Goal: Communication & Community: Answer question/provide support

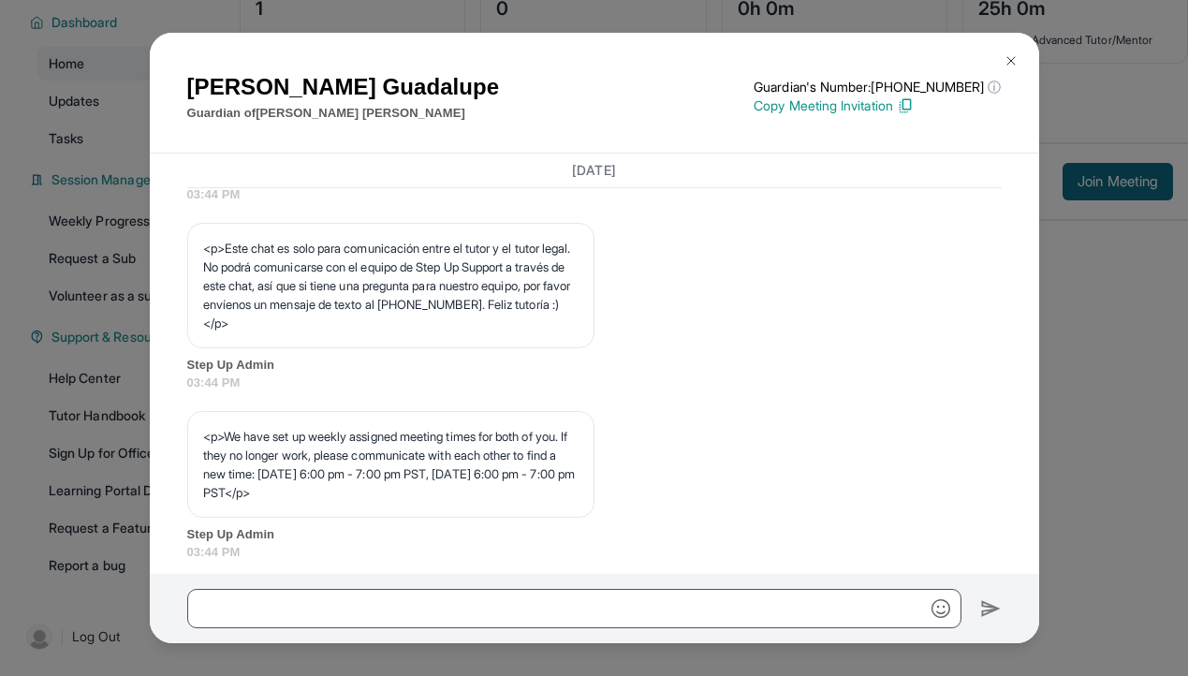
scroll to position [605, 0]
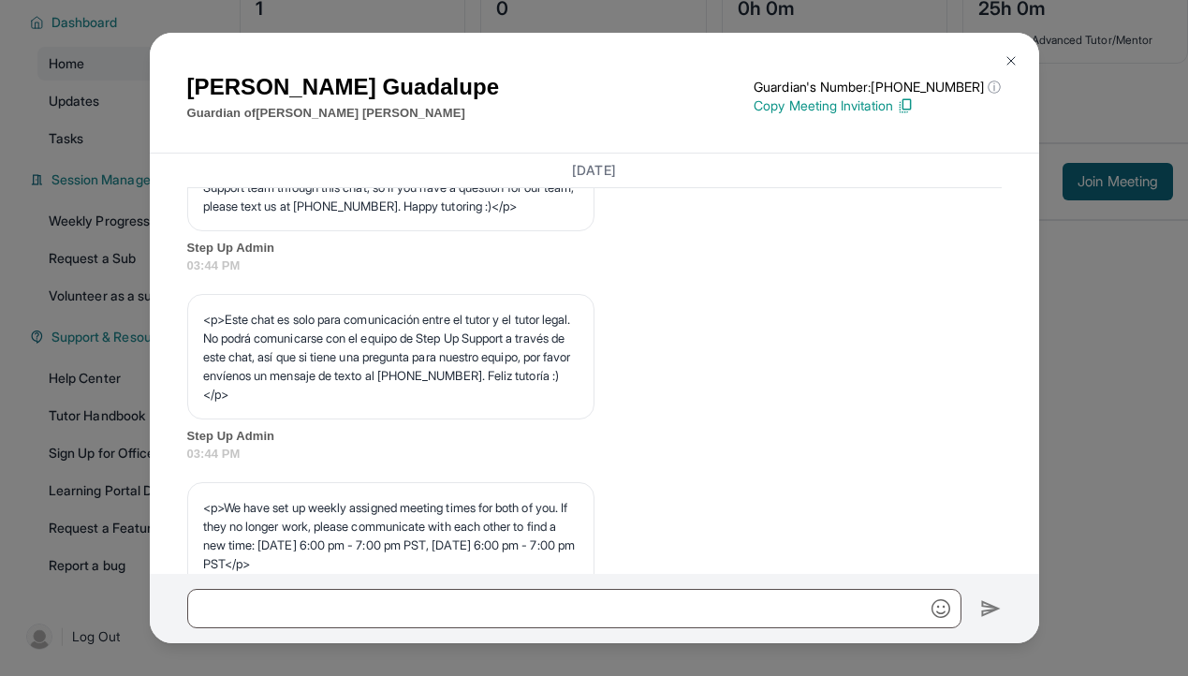
click at [1014, 66] on img at bounding box center [1010, 60] width 15 height 15
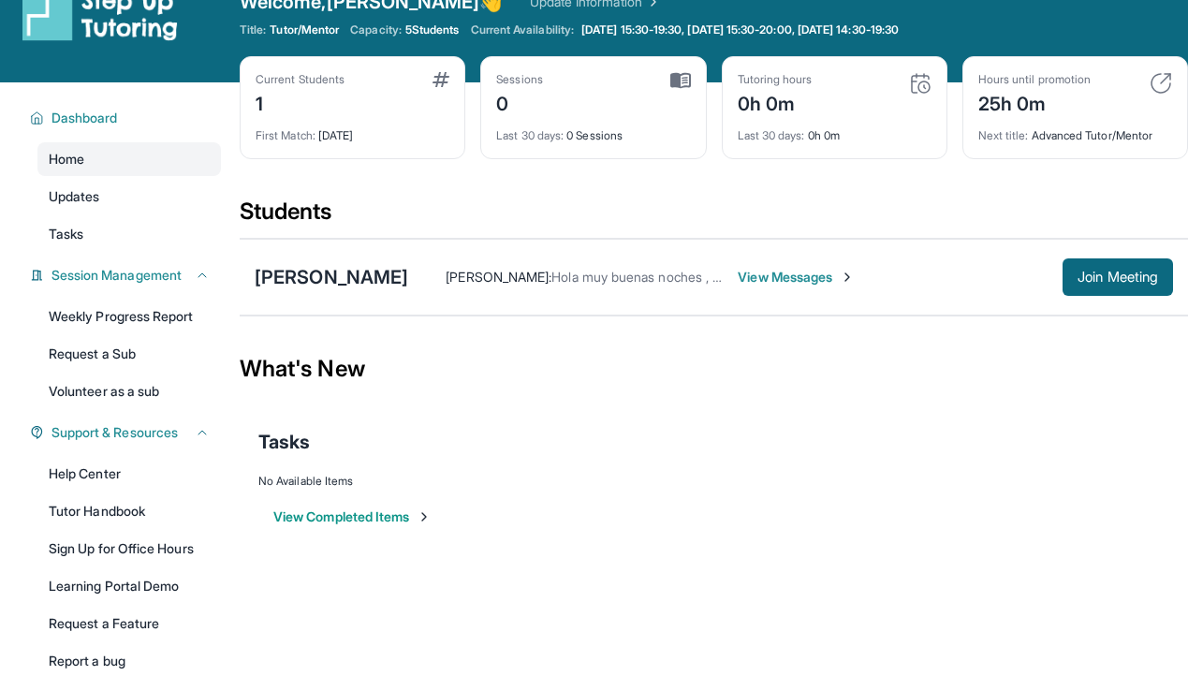
scroll to position [0, 0]
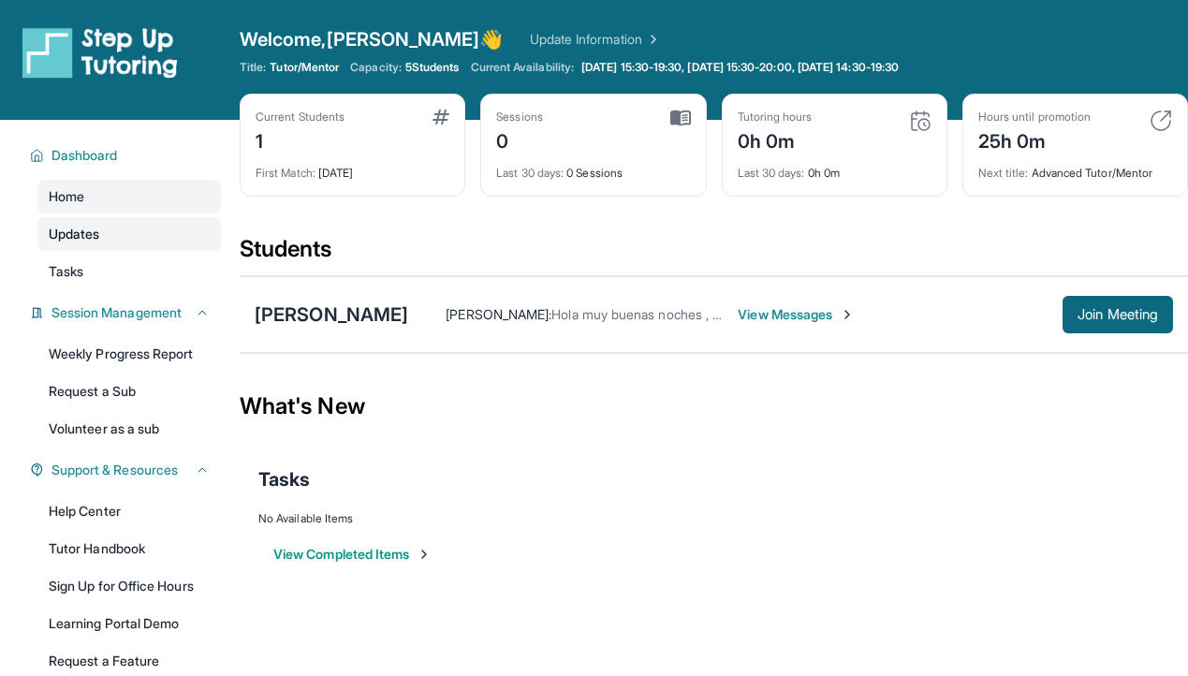
click at [101, 235] on link "Updates" at bounding box center [128, 234] width 183 height 34
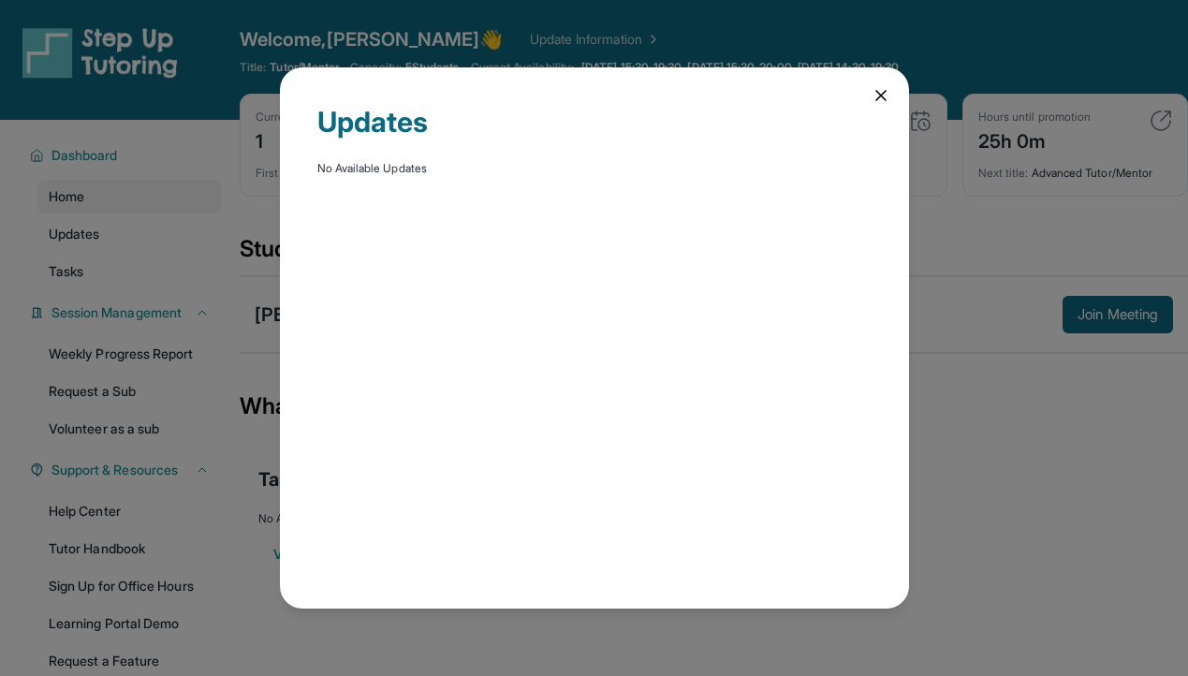
click at [875, 96] on icon at bounding box center [880, 95] width 19 height 19
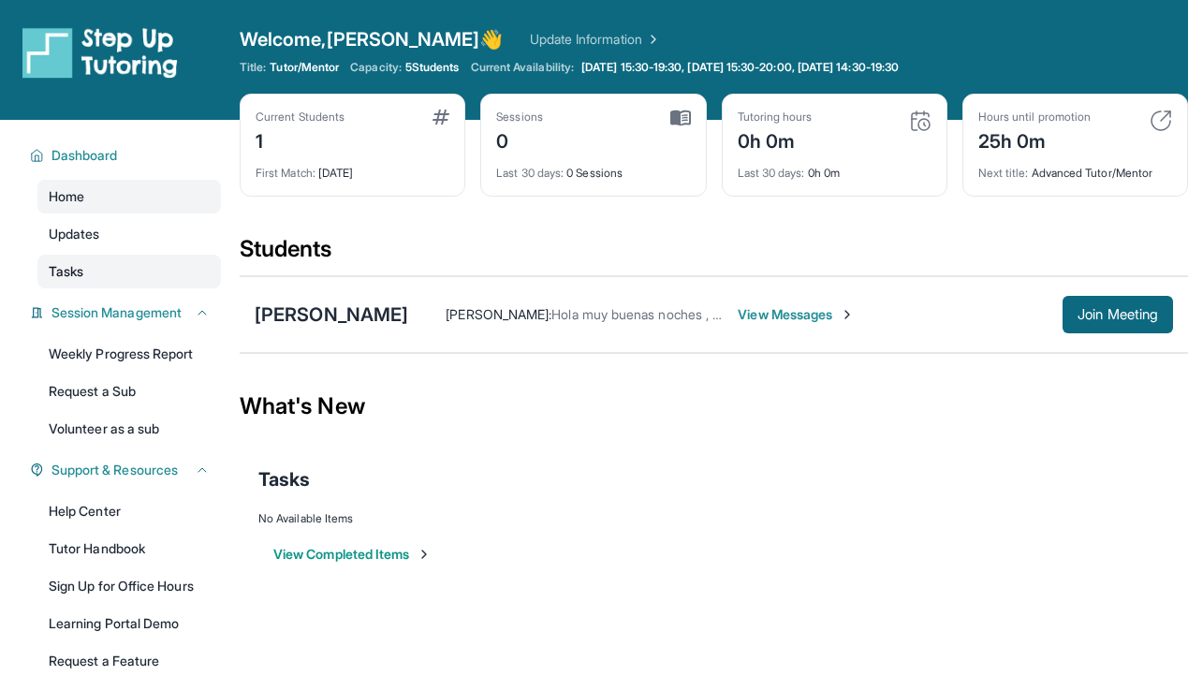
click at [124, 264] on link "Tasks" at bounding box center [128, 272] width 183 height 34
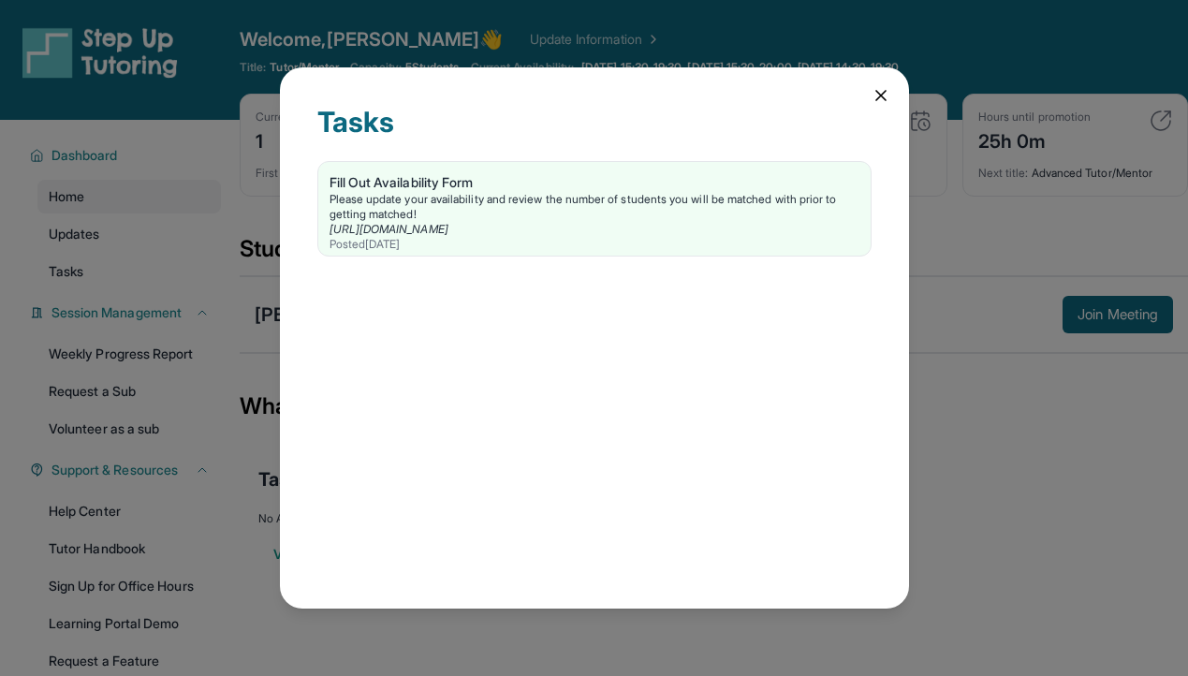
click at [875, 99] on icon at bounding box center [880, 95] width 19 height 19
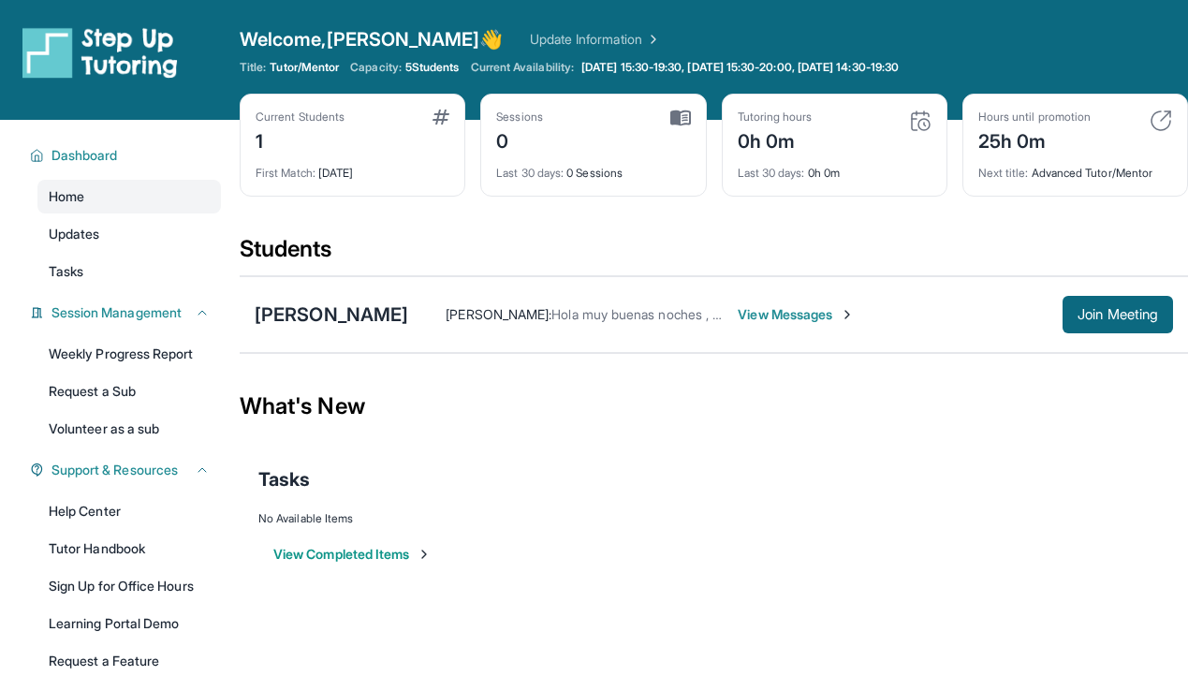
click at [756, 314] on span "View Messages" at bounding box center [795, 314] width 117 height 19
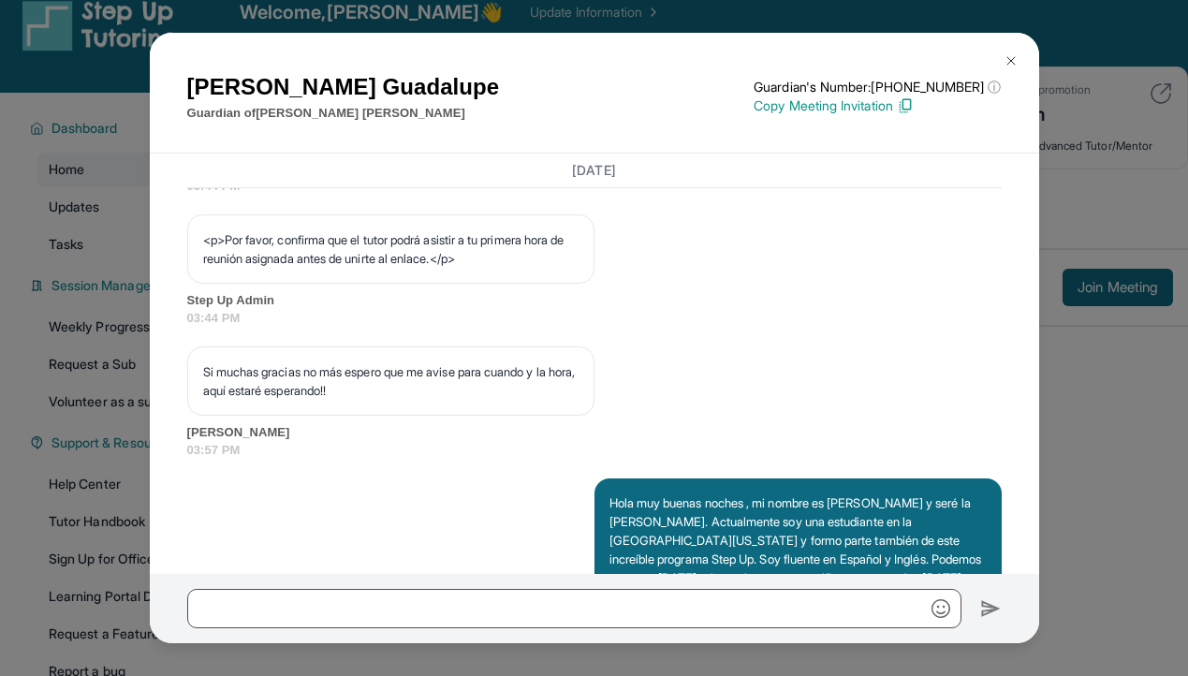
scroll to position [1350, 0]
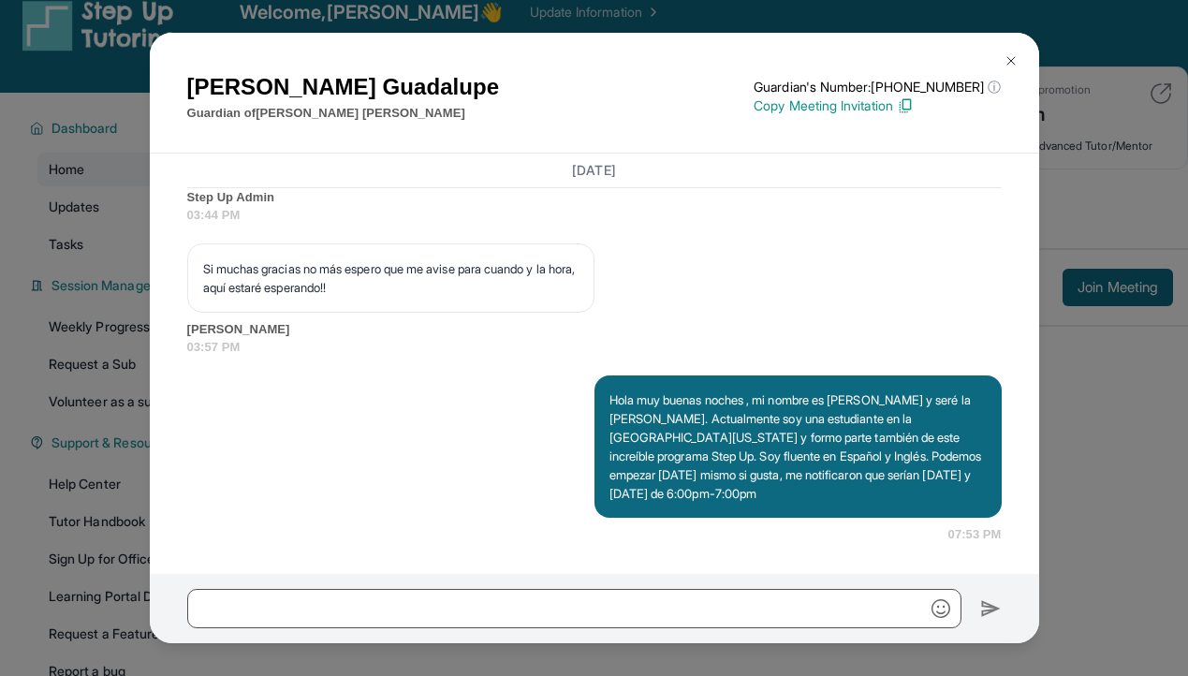
click at [922, 107] on p "Copy Meeting Invitation" at bounding box center [876, 105] width 247 height 19
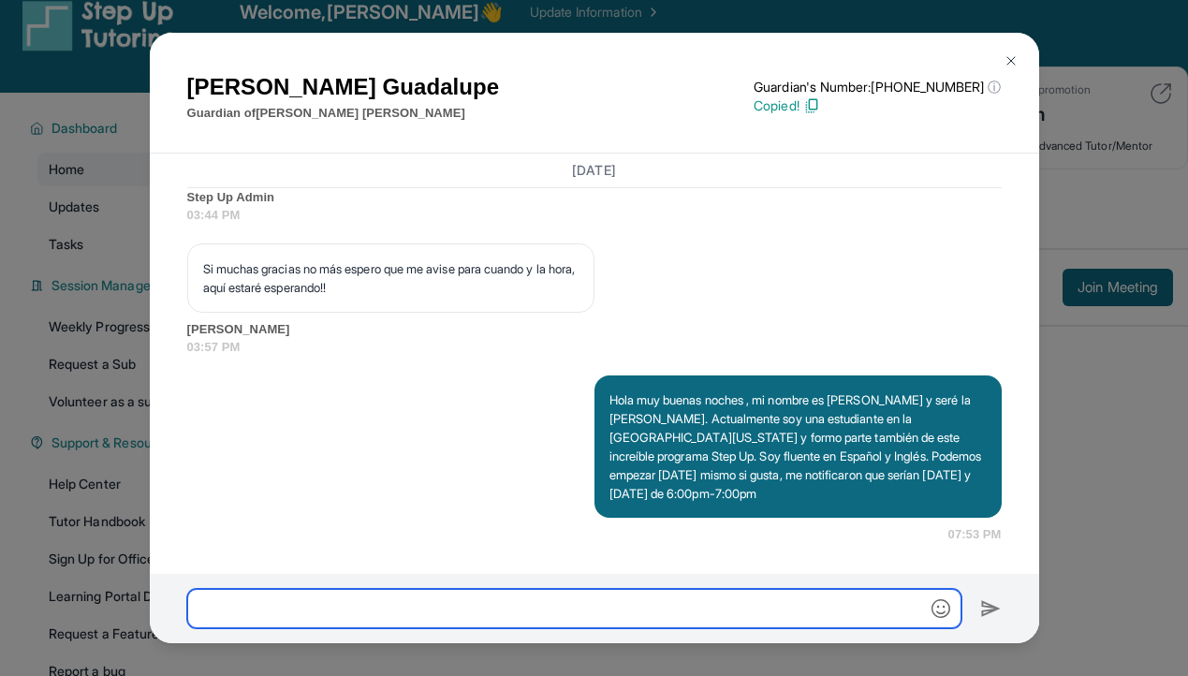
click at [638, 607] on input "text" at bounding box center [574, 608] width 774 height 39
paste input "**********"
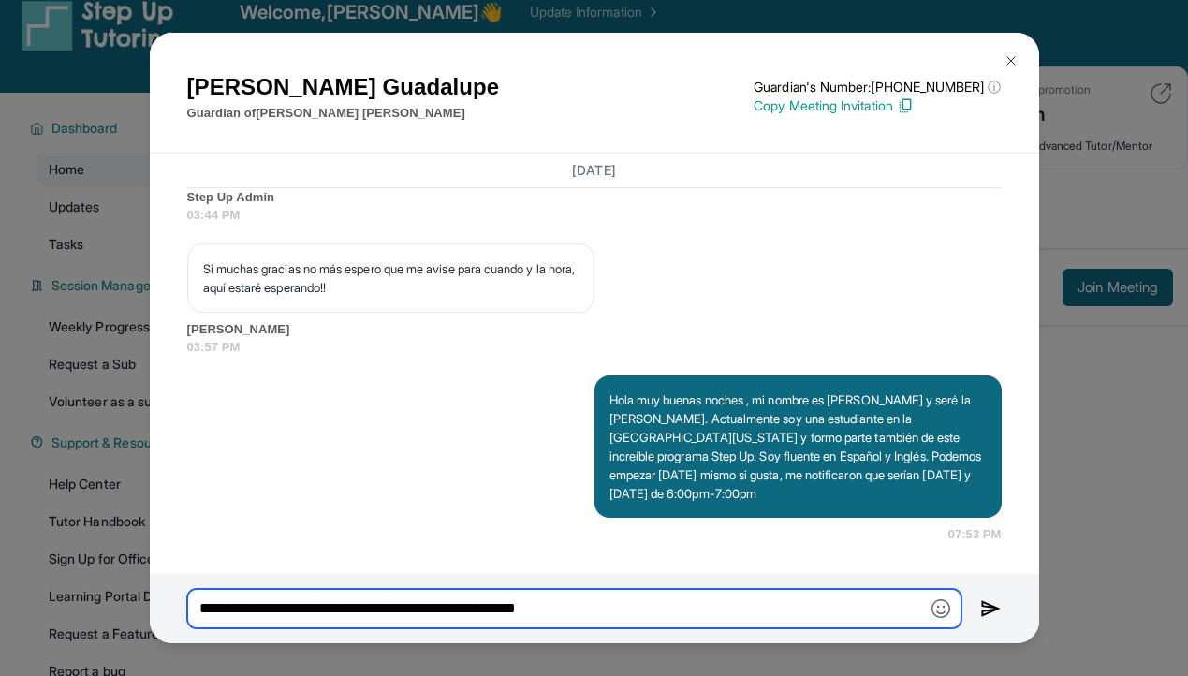
click at [700, 590] on input "**********" at bounding box center [574, 608] width 774 height 39
type input "**********"
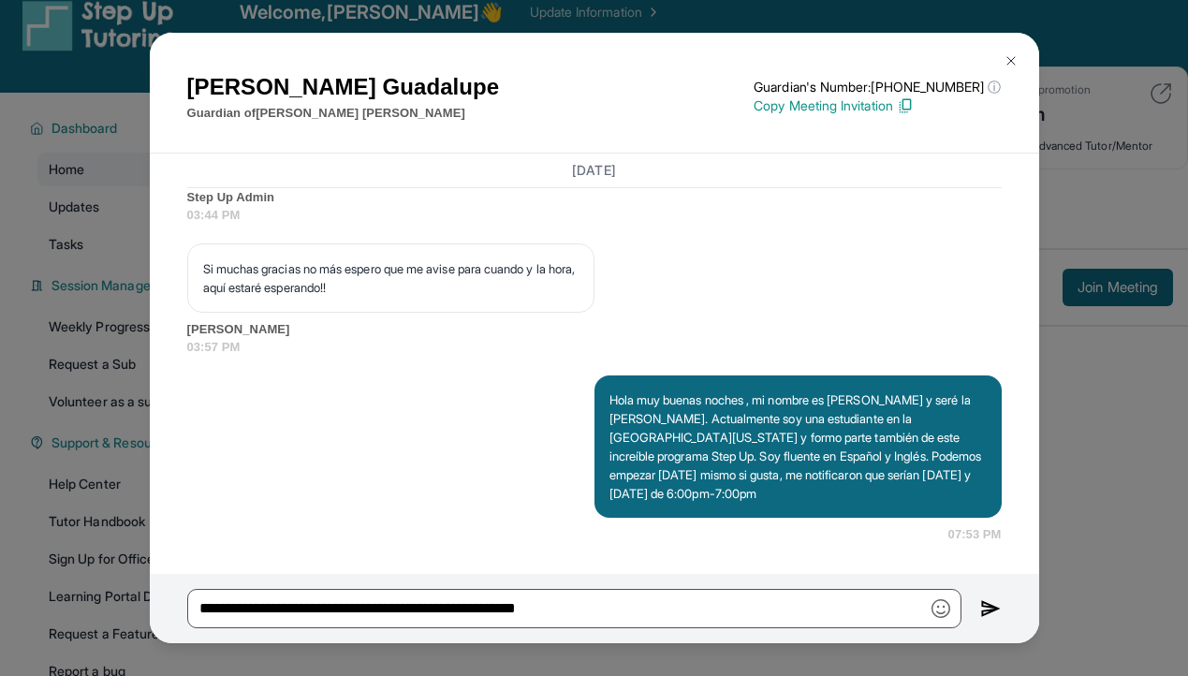
click at [1016, 56] on img at bounding box center [1010, 60] width 15 height 15
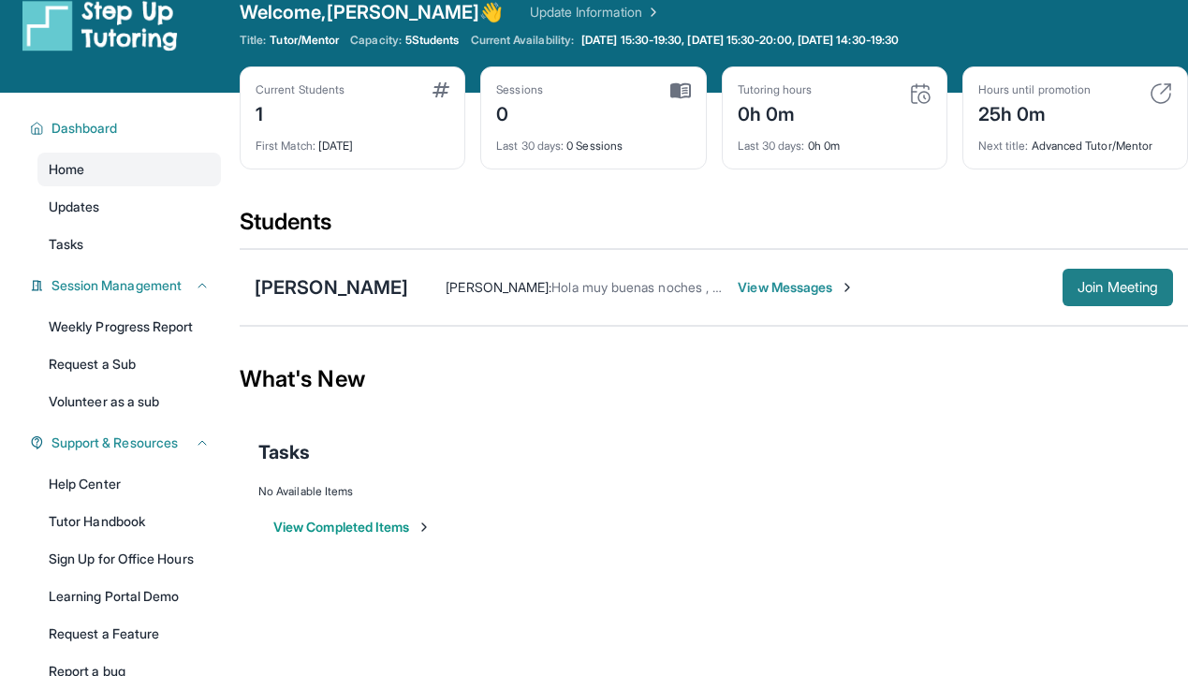
click at [1127, 282] on span "Join Meeting" at bounding box center [1117, 287] width 80 height 11
click at [788, 289] on span "View Messages" at bounding box center [795, 287] width 117 height 19
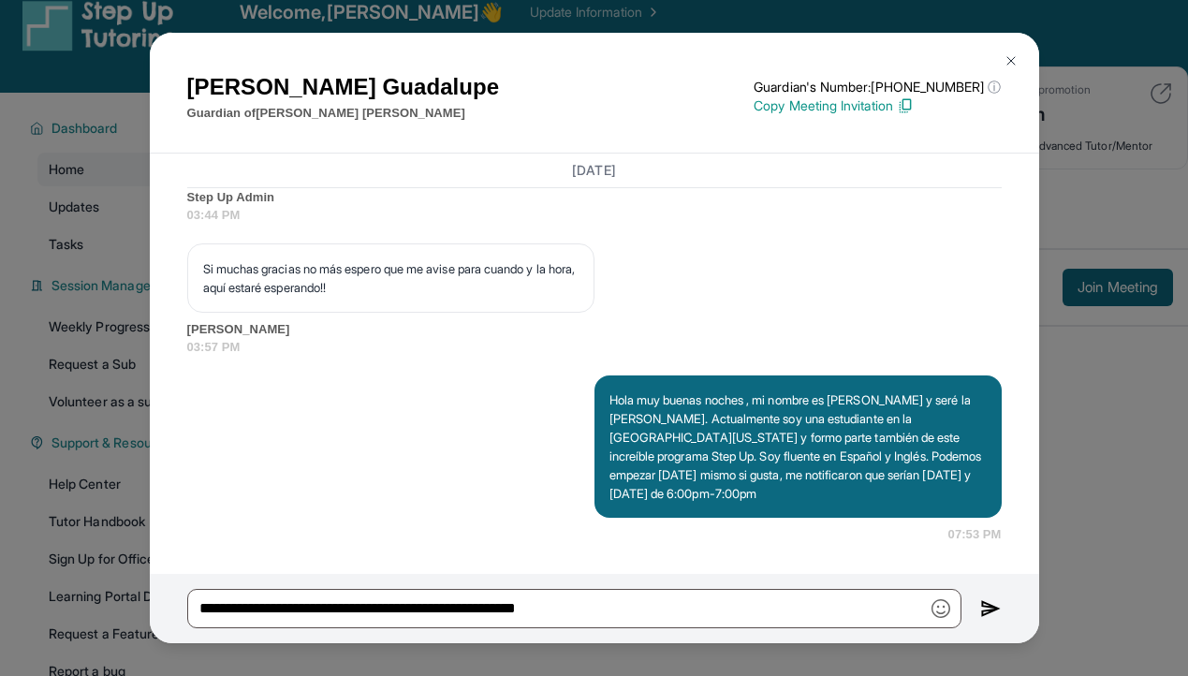
click at [1010, 60] on img at bounding box center [1010, 60] width 15 height 15
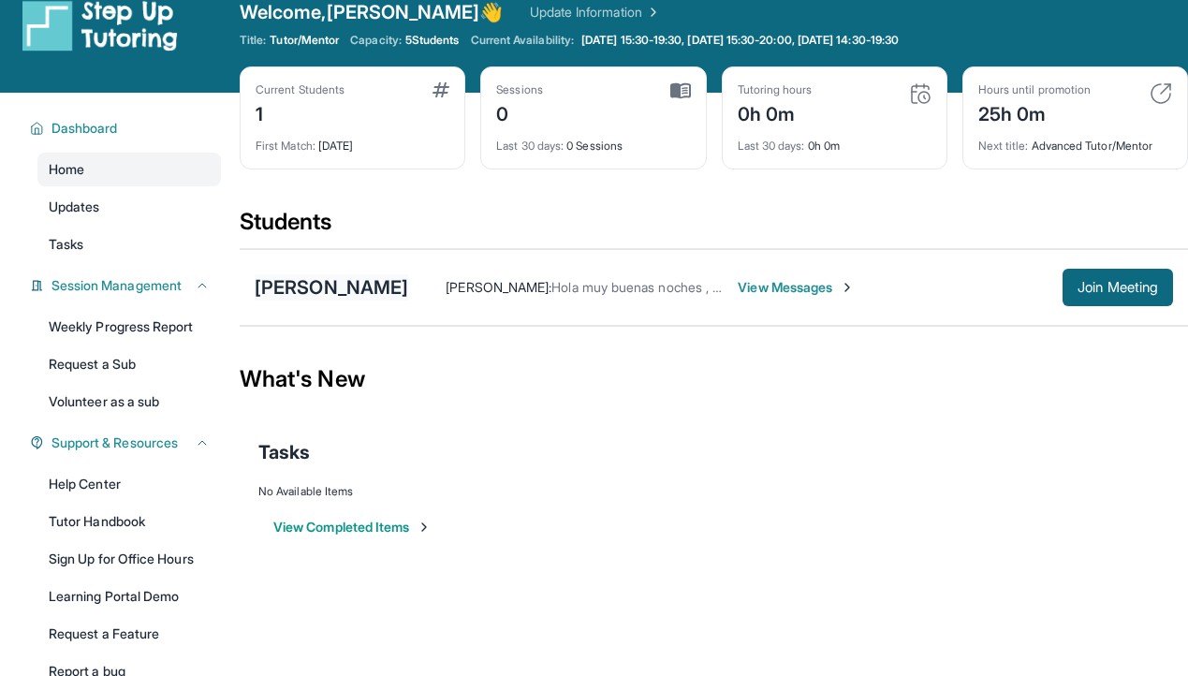
click at [319, 285] on div "[PERSON_NAME]" at bounding box center [331, 287] width 153 height 26
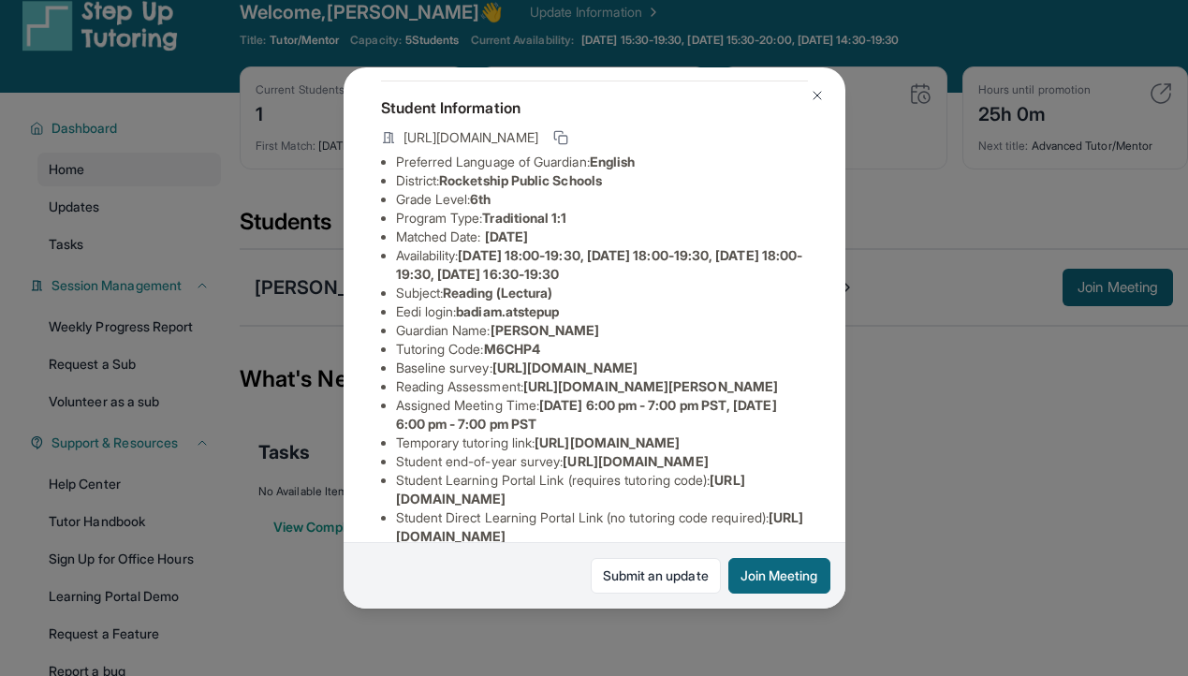
scroll to position [89, 0]
drag, startPoint x: 491, startPoint y: 348, endPoint x: 558, endPoint y: 350, distance: 66.5
click at [559, 350] on li "Tutoring Code : M6CHP4" at bounding box center [602, 348] width 412 height 19
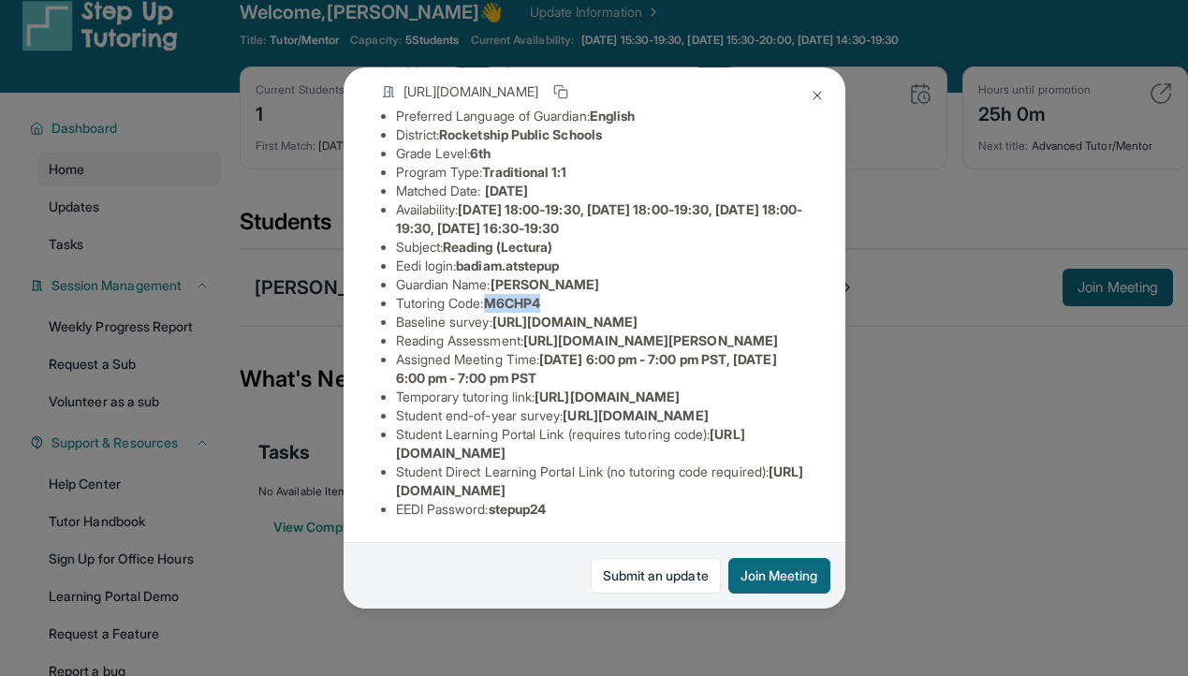
scroll to position [340, 0]
click at [423, 447] on span "[URL][DOMAIN_NAME]" at bounding box center [570, 443] width 349 height 35
drag, startPoint x: 397, startPoint y: 433, endPoint x: 725, endPoint y: 446, distance: 328.8
click at [725, 448] on li "Student Learning Portal Link (requires tutoring code) : [URL][DOMAIN_NAME]" at bounding box center [602, 443] width 412 height 37
click at [659, 512] on li "EEDI Password : stepup24" at bounding box center [602, 509] width 412 height 19
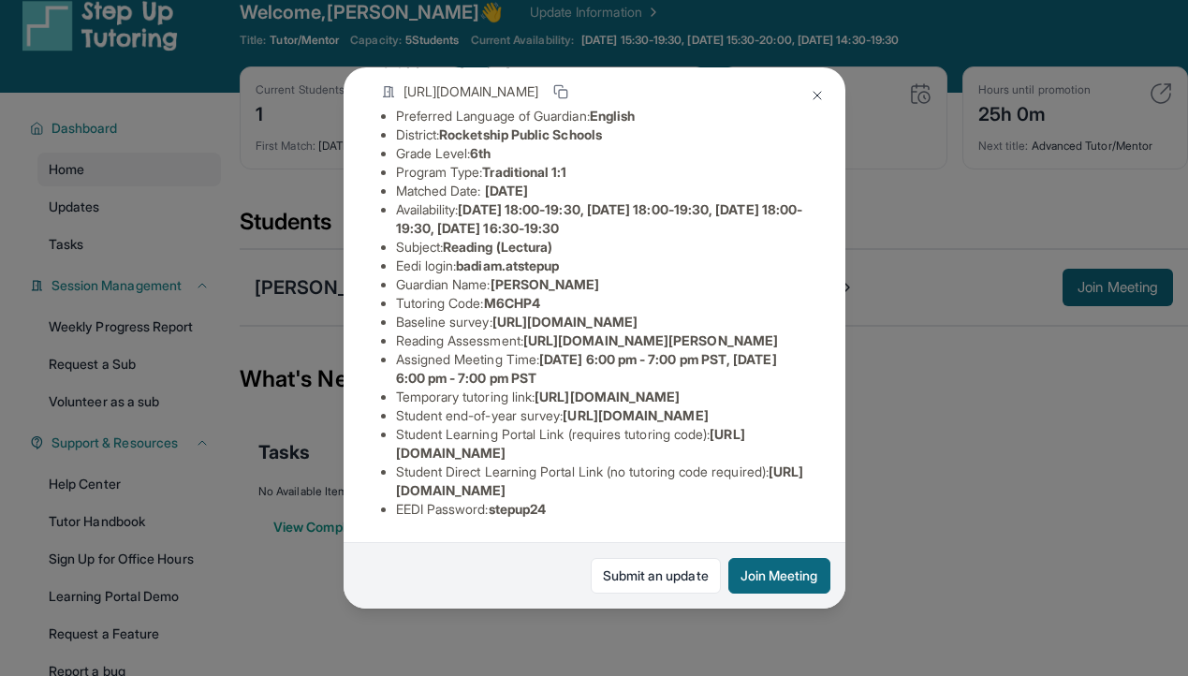
click at [636, 459] on span "[URL][DOMAIN_NAME]" at bounding box center [570, 443] width 349 height 35
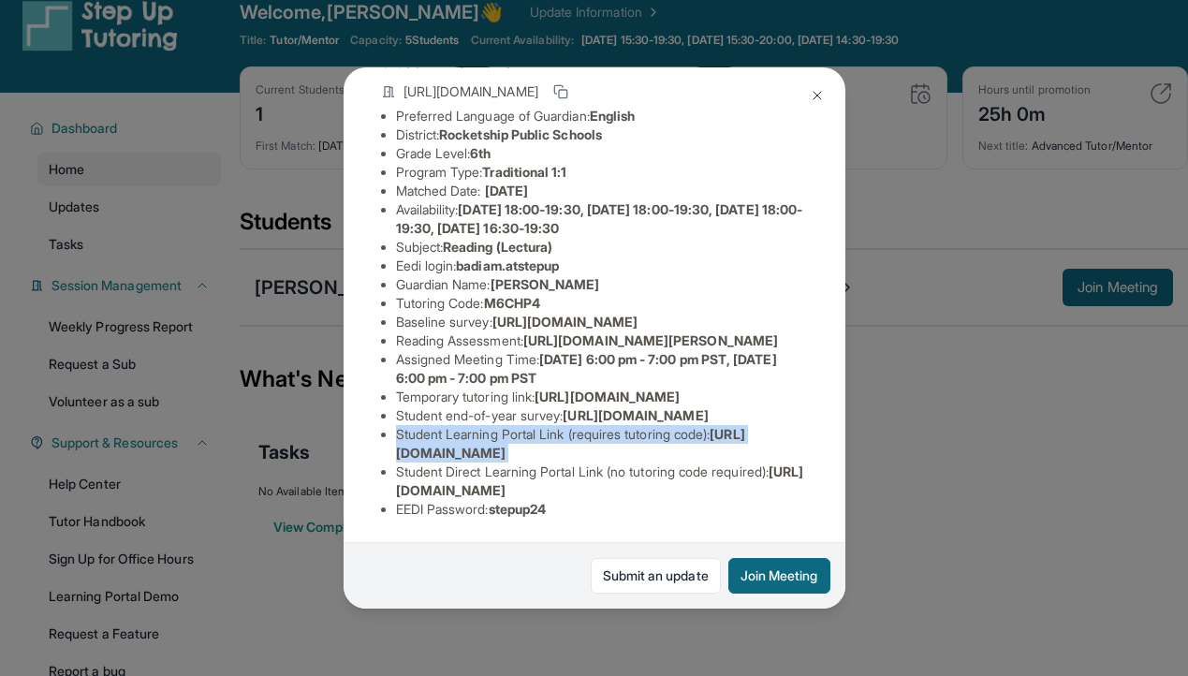
click at [636, 459] on span "[URL][DOMAIN_NAME]" at bounding box center [570, 443] width 349 height 35
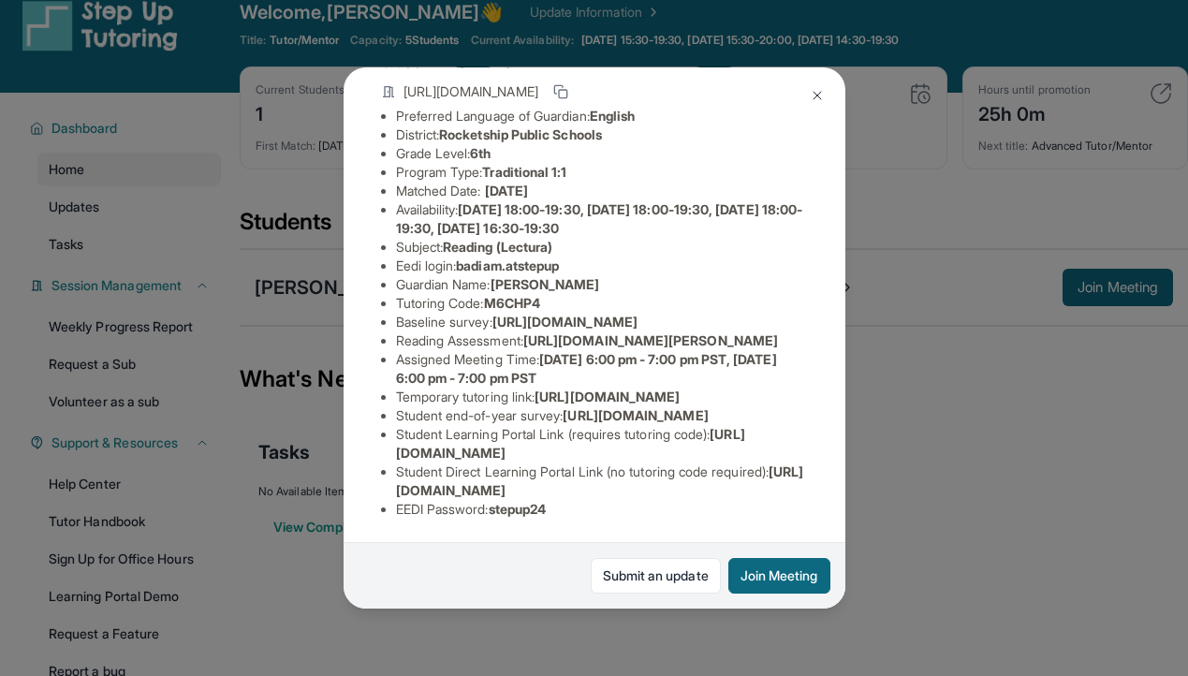
drag, startPoint x: 395, startPoint y: 435, endPoint x: 761, endPoint y: 446, distance: 366.1
click at [761, 446] on li "Student Learning Portal Link (requires tutoring code) : [URL][DOMAIN_NAME]" at bounding box center [602, 443] width 412 height 37
copy li "Student Learning Portal Link (requires tutoring code) : [URL][DOMAIN_NAME]"
click at [923, 337] on div "[PERSON_NAME] Guardian: [PERSON_NAME] Student Information [URL][DOMAIN_NAME] Pr…" at bounding box center [594, 338] width 1188 height 676
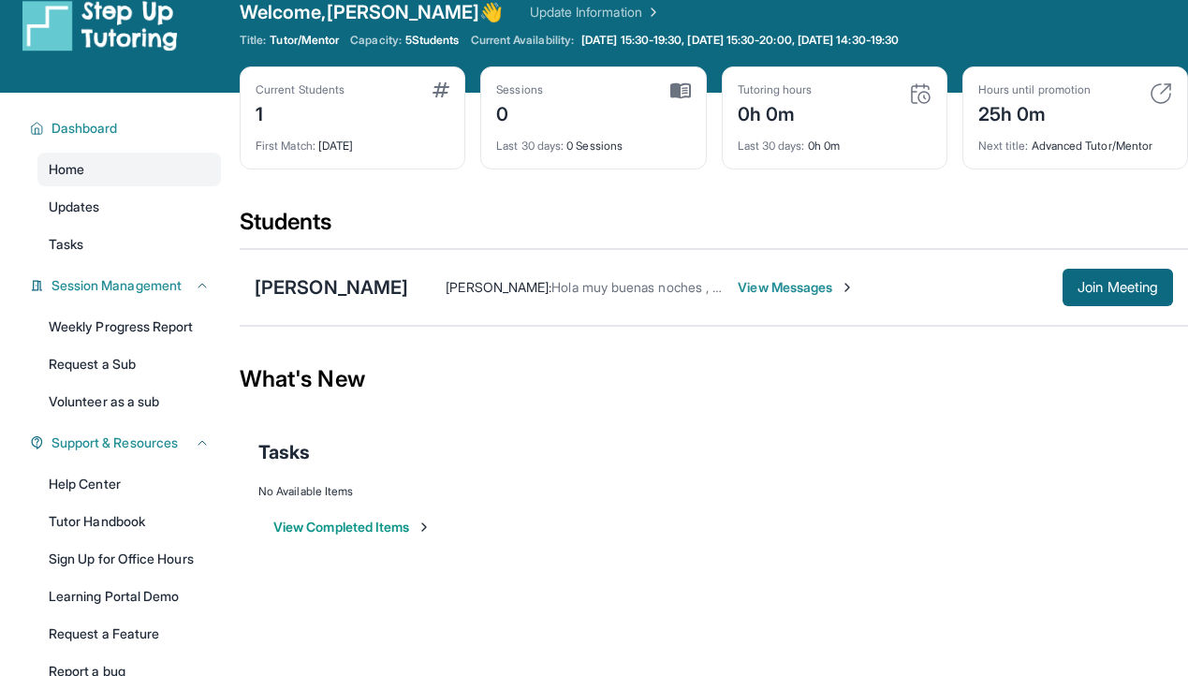
click at [774, 288] on span "View Messages" at bounding box center [795, 287] width 117 height 19
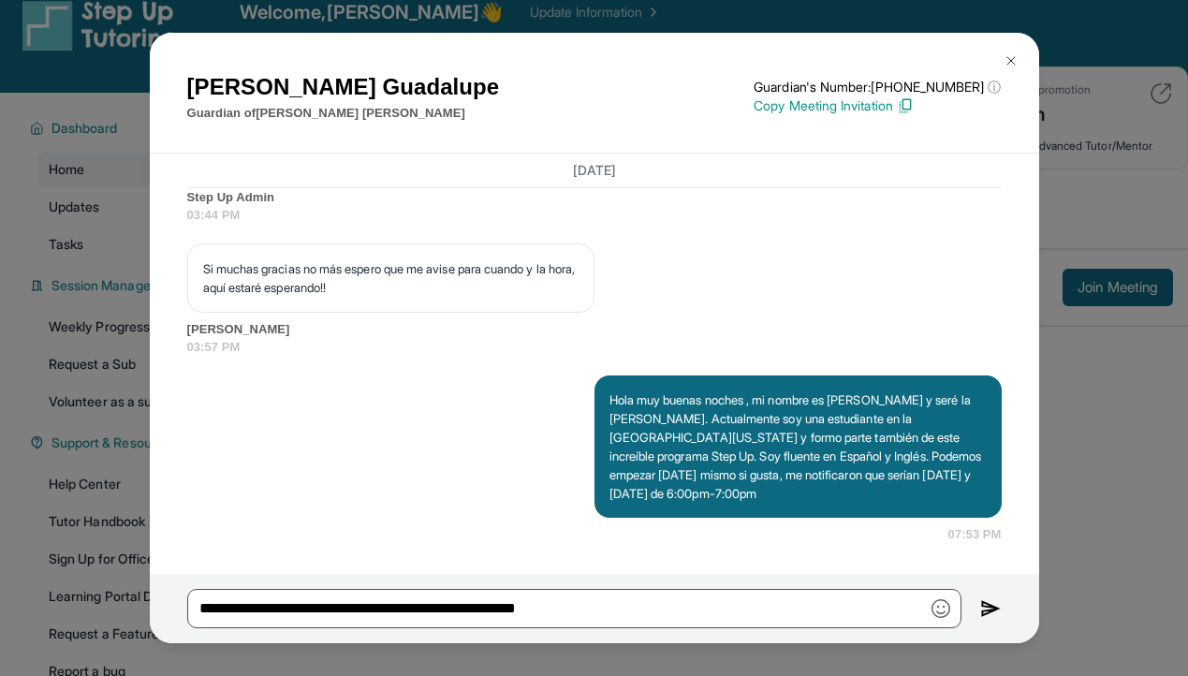
scroll to position [1350, 0]
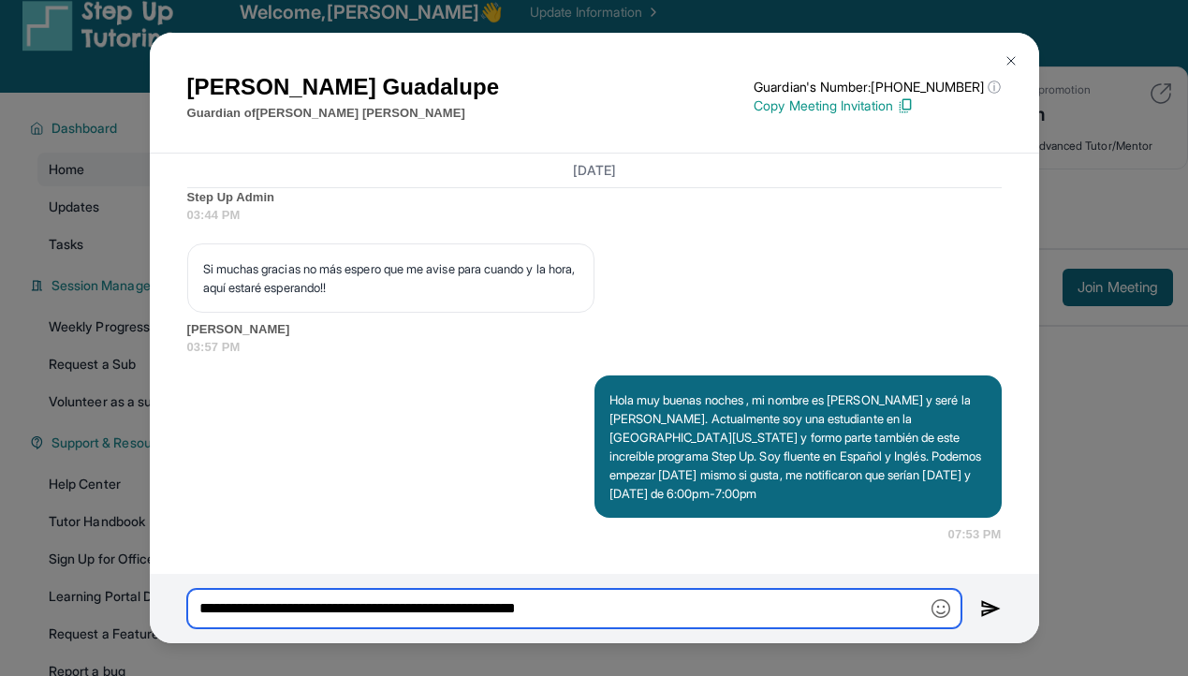
click at [656, 602] on input "**********" at bounding box center [574, 608] width 774 height 39
click at [656, 603] on input "**********" at bounding box center [574, 608] width 774 height 39
paste input "**********"
type input "**********"
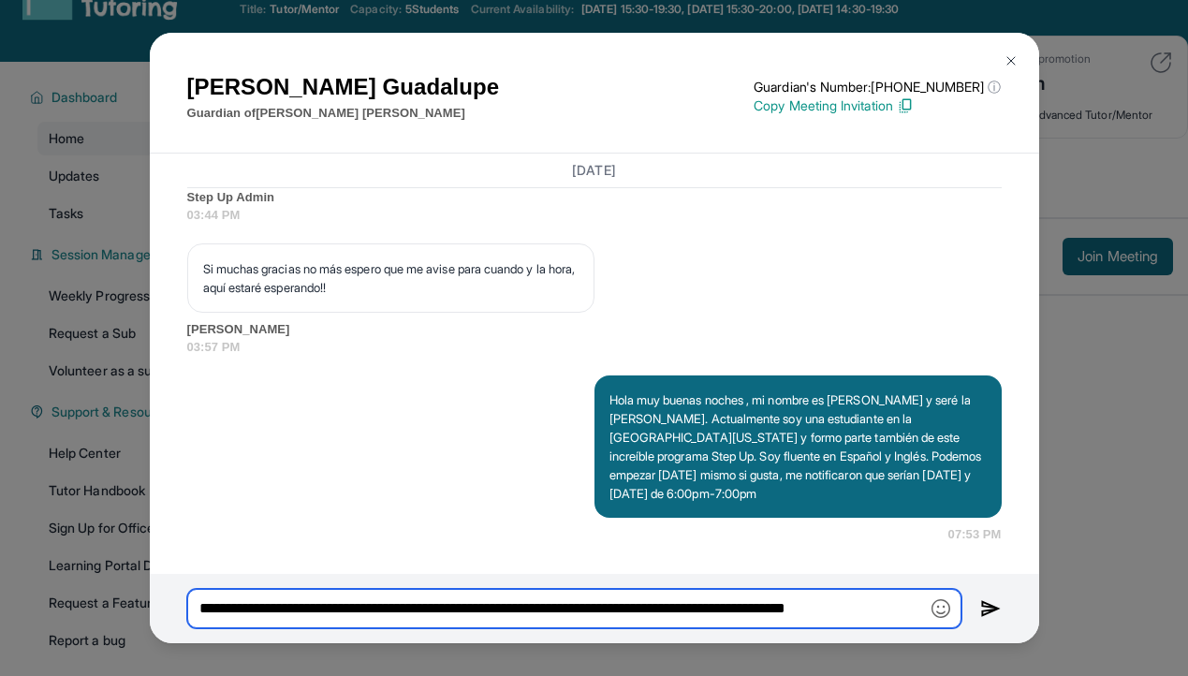
scroll to position [60, 0]
click at [577, 610] on input "**********" at bounding box center [574, 608] width 774 height 39
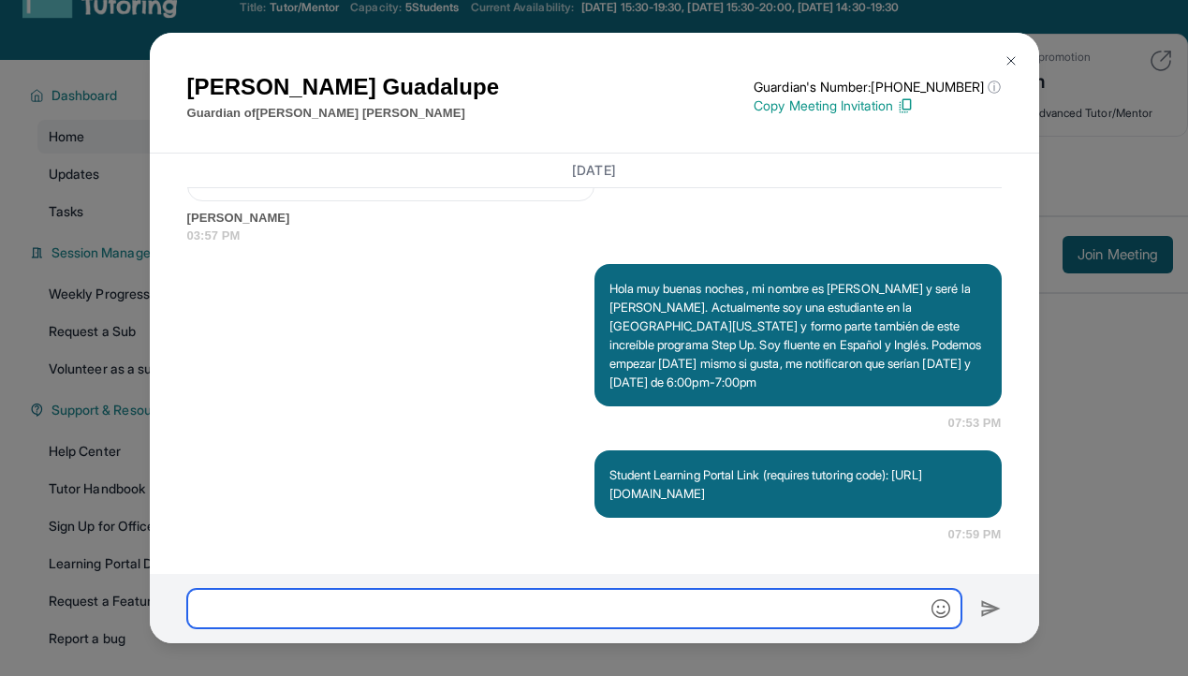
scroll to position [1462, 0]
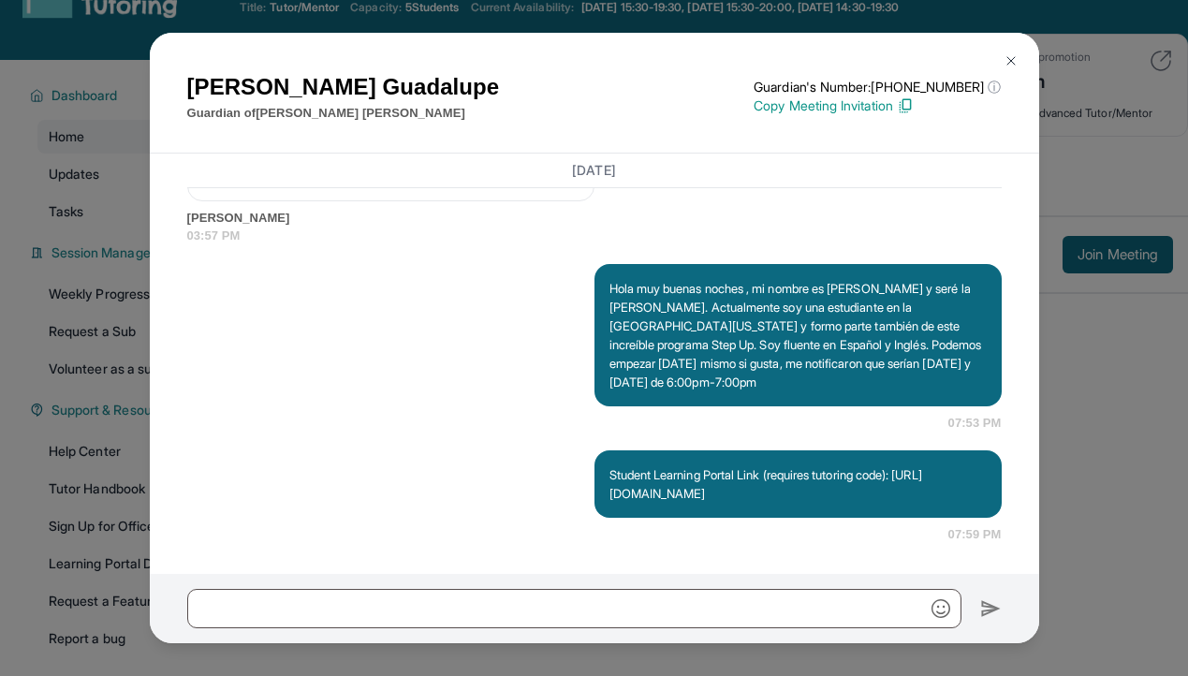
click at [1084, 494] on div "[PERSON_NAME] Guardian of [PERSON_NAME] Guardian's Number: [PHONE_NUMBER] ⓘ Thi…" at bounding box center [594, 338] width 1188 height 676
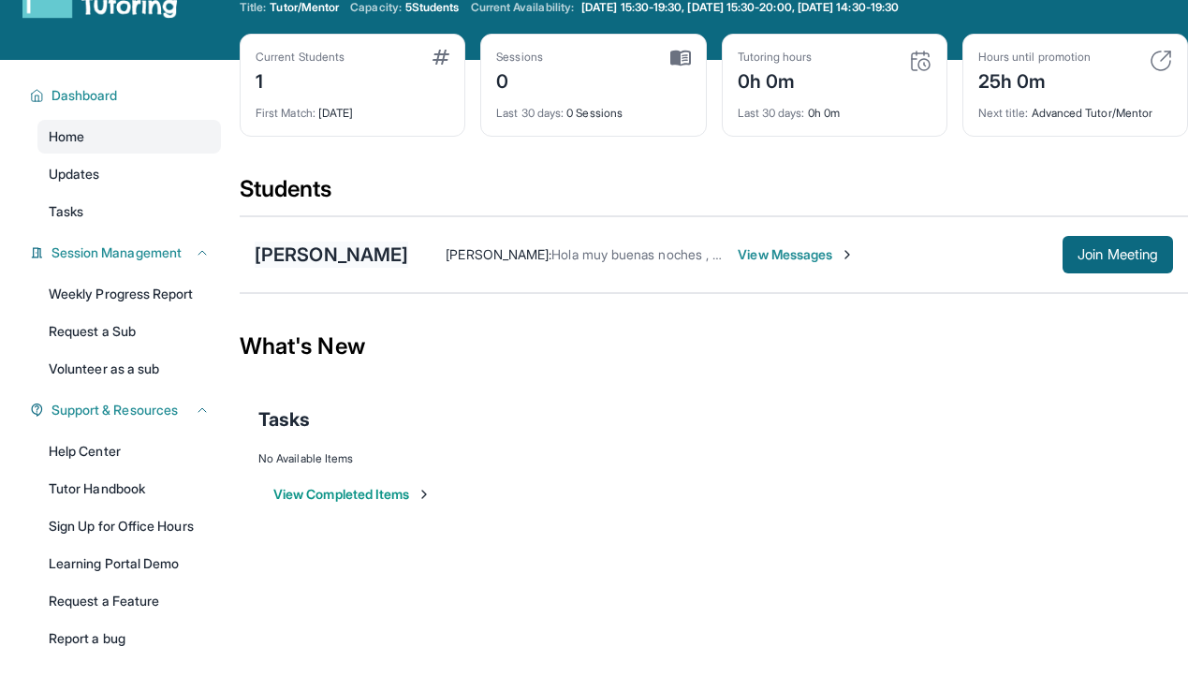
click at [349, 256] on div "[PERSON_NAME]" at bounding box center [331, 254] width 153 height 26
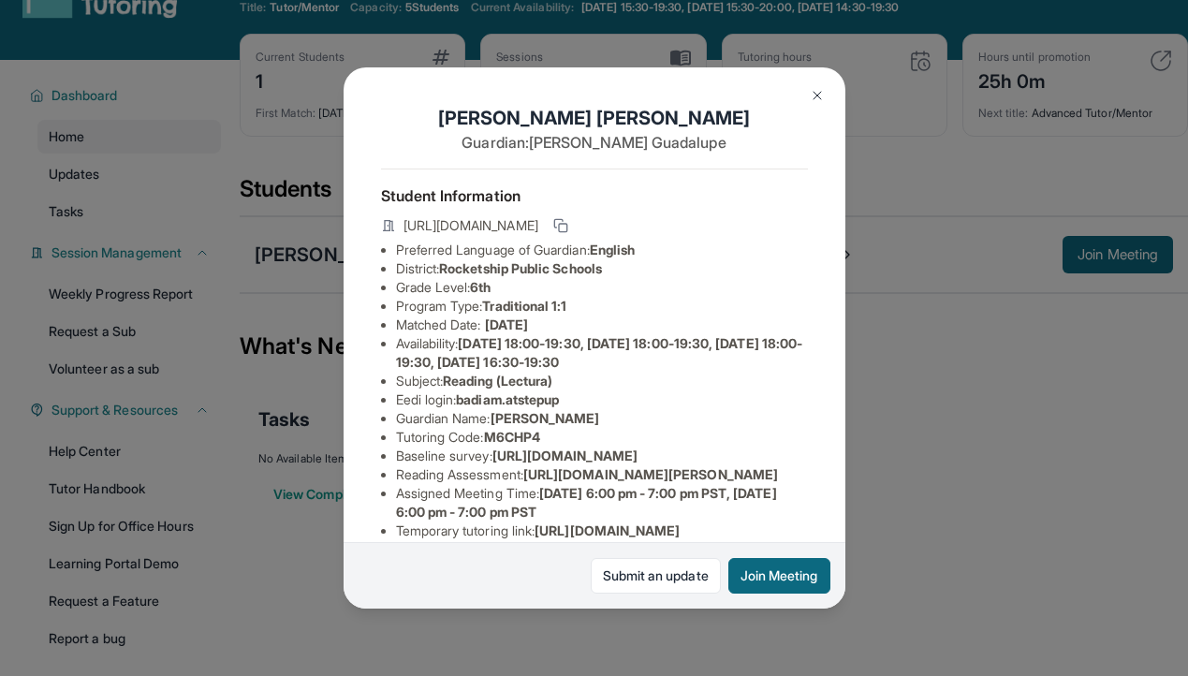
click at [506, 436] on span "M6CHP4" at bounding box center [512, 437] width 56 height 16
click at [460, 437] on li "Tutoring Code : M6CHP4" at bounding box center [602, 437] width 412 height 19
copy li "Tutoring Code : M6CHP4"
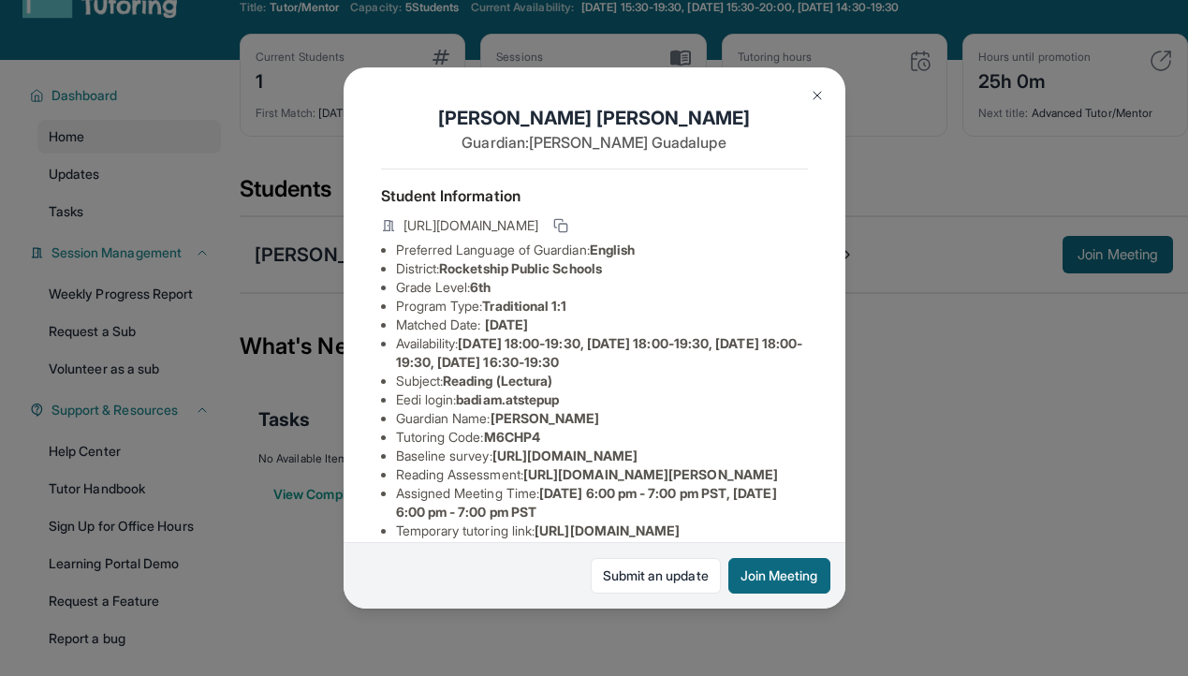
click at [928, 401] on div "[PERSON_NAME] Guardian: [PERSON_NAME] Student Information [URL][DOMAIN_NAME] Pr…" at bounding box center [594, 338] width 1188 height 676
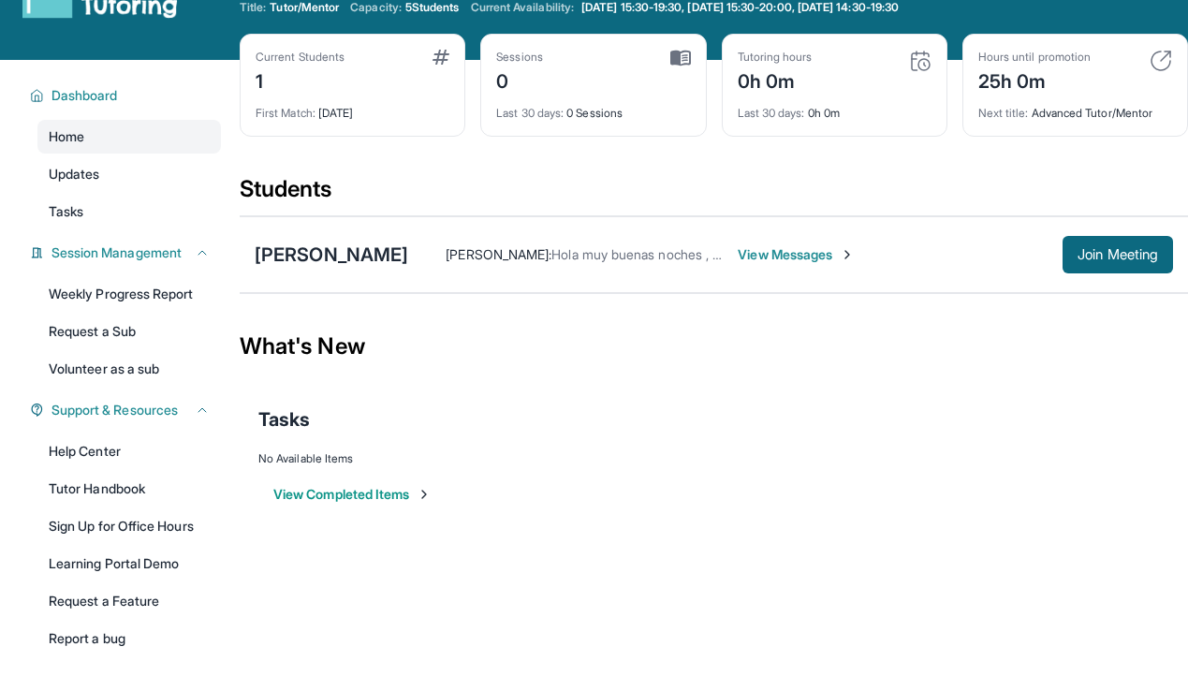
click at [740, 250] on span "View Messages" at bounding box center [795, 254] width 117 height 19
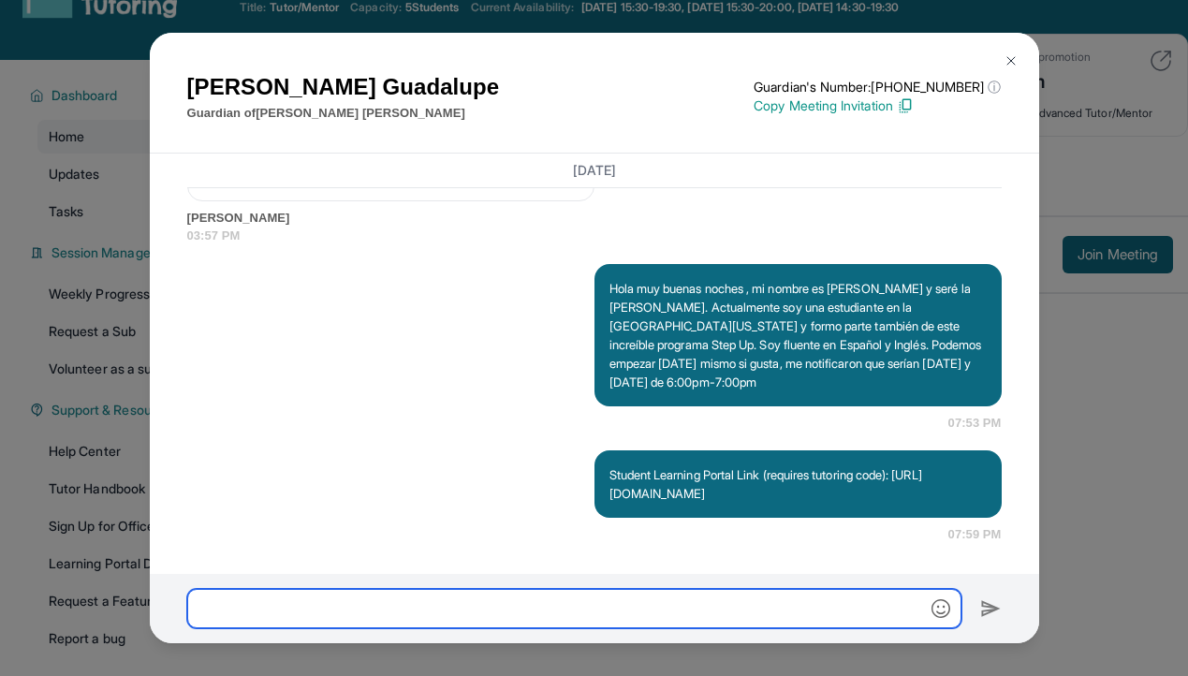
click at [647, 603] on input "text" at bounding box center [574, 608] width 774 height 39
paste input "**********"
type input "**********"
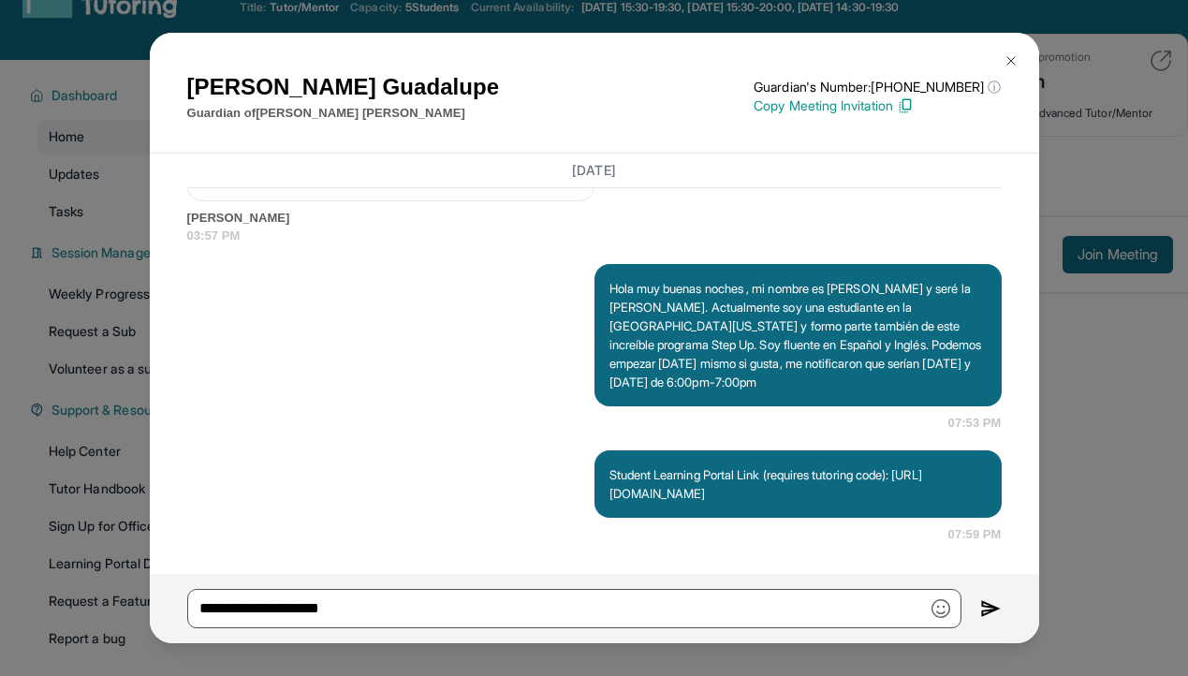
click at [990, 606] on img at bounding box center [991, 608] width 22 height 22
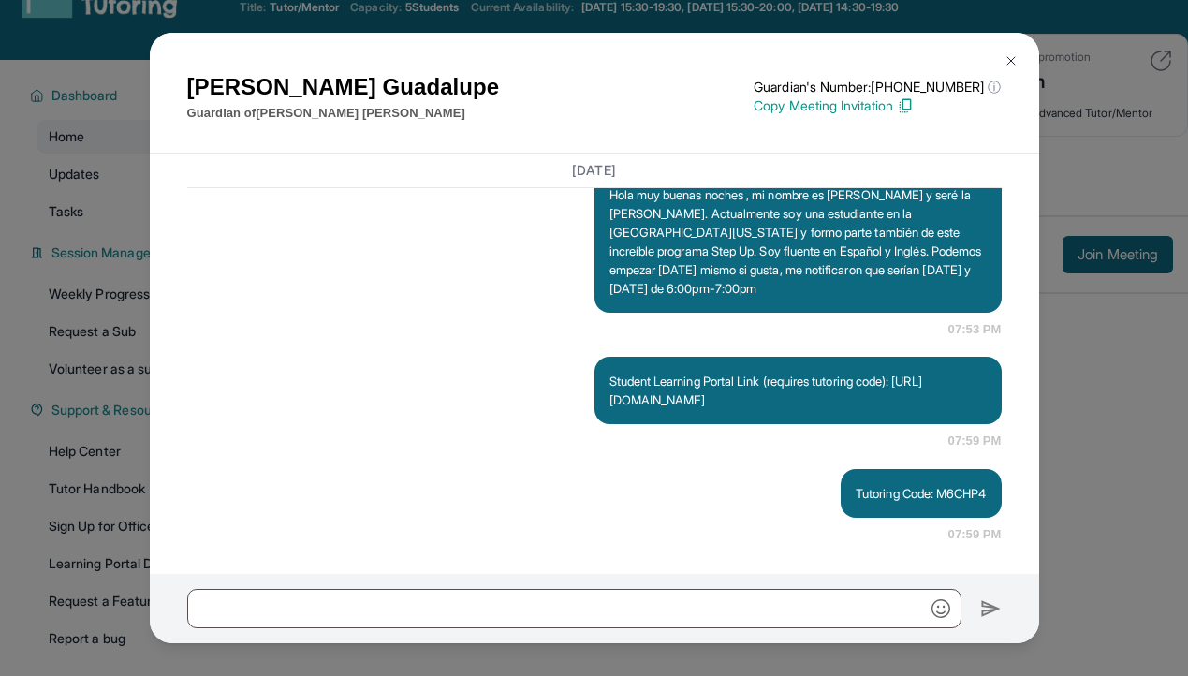
scroll to position [1555, 0]
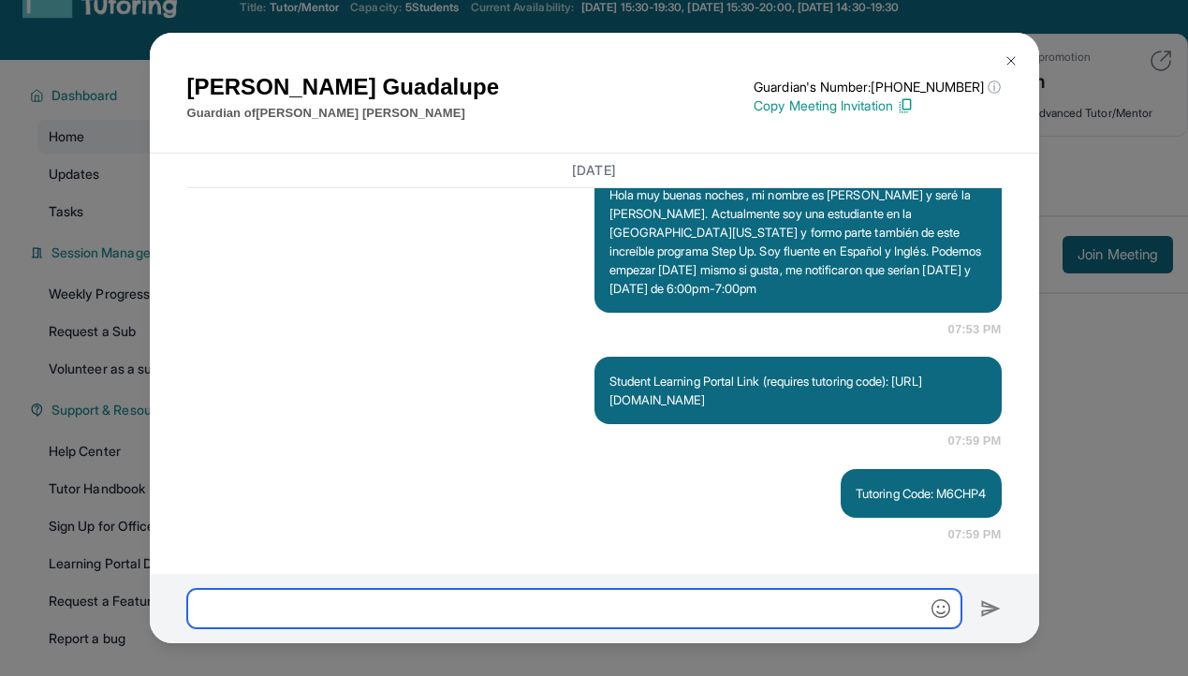
click at [831, 621] on input "text" at bounding box center [574, 608] width 774 height 39
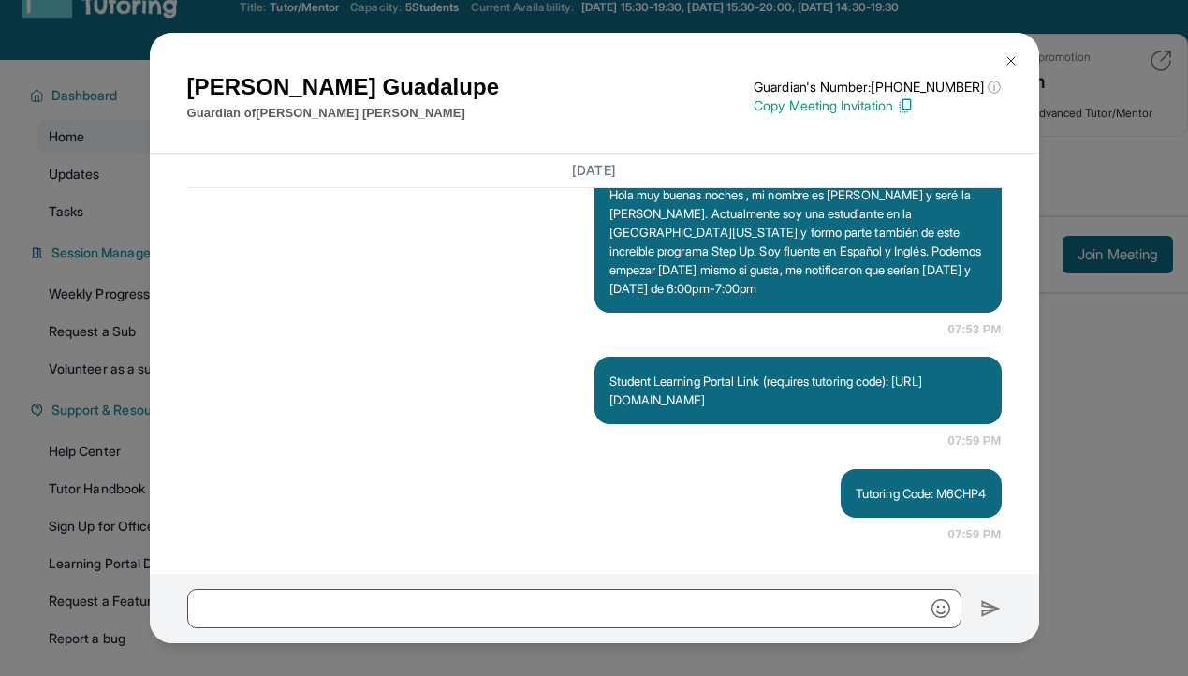
click at [1085, 497] on div "[PERSON_NAME] Guardian of [PERSON_NAME] Guardian's Number: [PHONE_NUMBER] ⓘ Thi…" at bounding box center [594, 338] width 1188 height 676
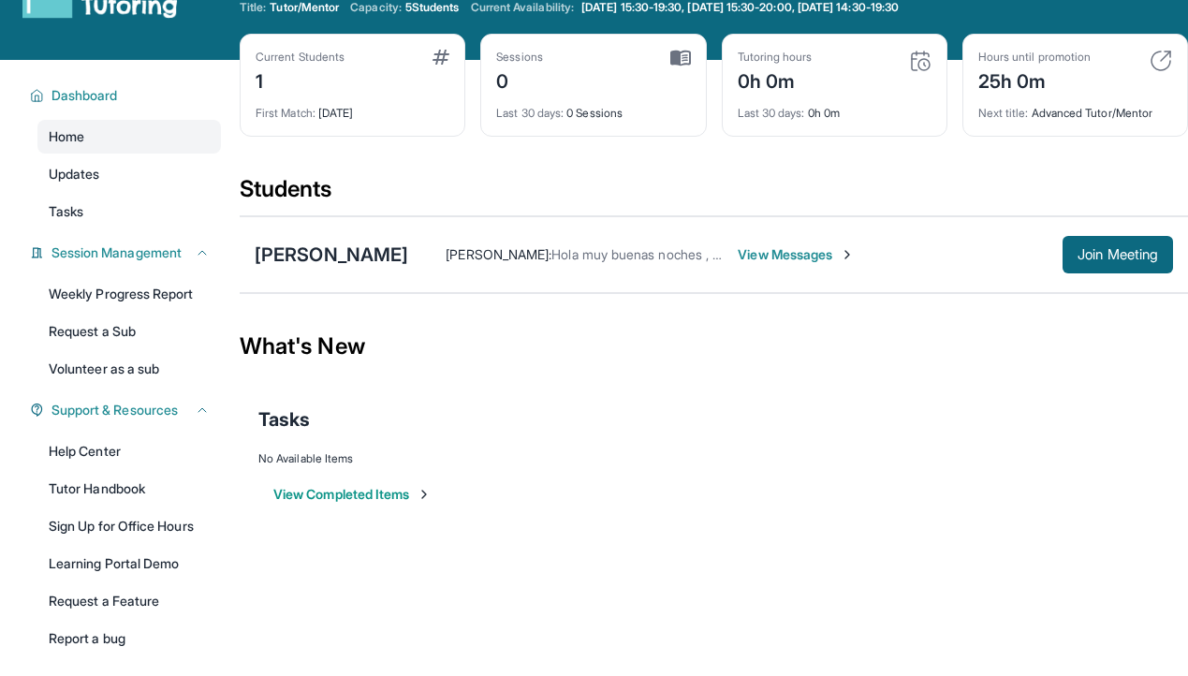
click at [408, 252] on div "[PERSON_NAME] : Hola muy buenas noches , mi nombre es [PERSON_NAME] y seré la […" at bounding box center [735, 254] width 654 height 19
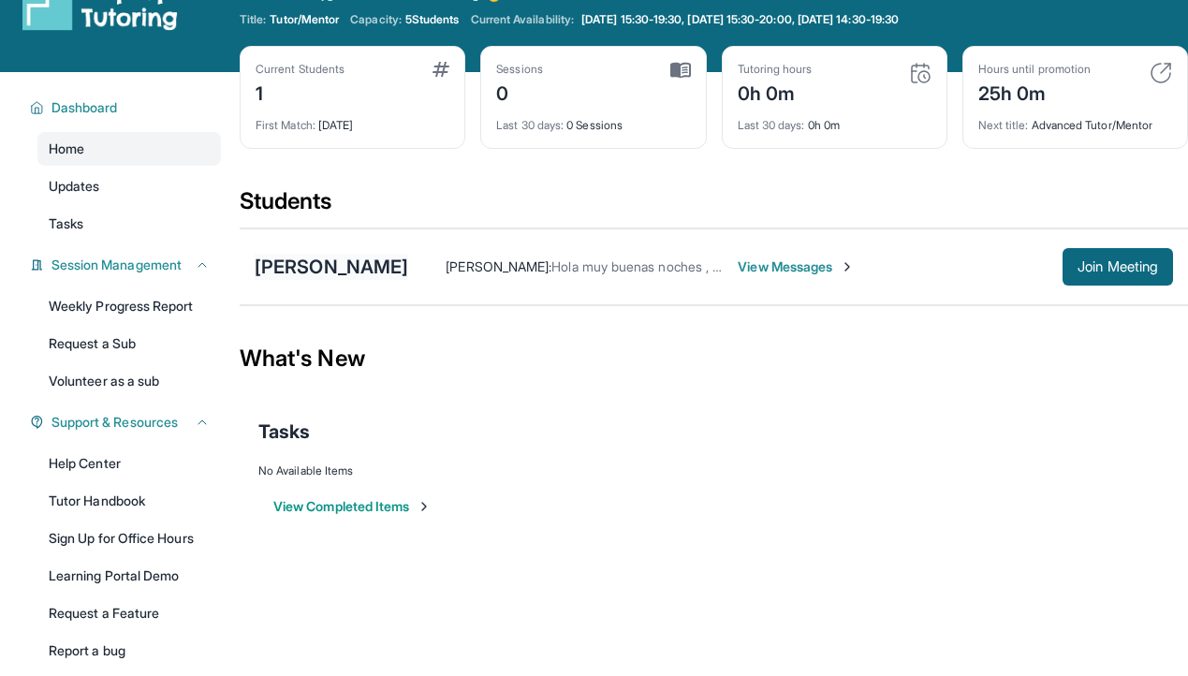
scroll to position [49, 0]
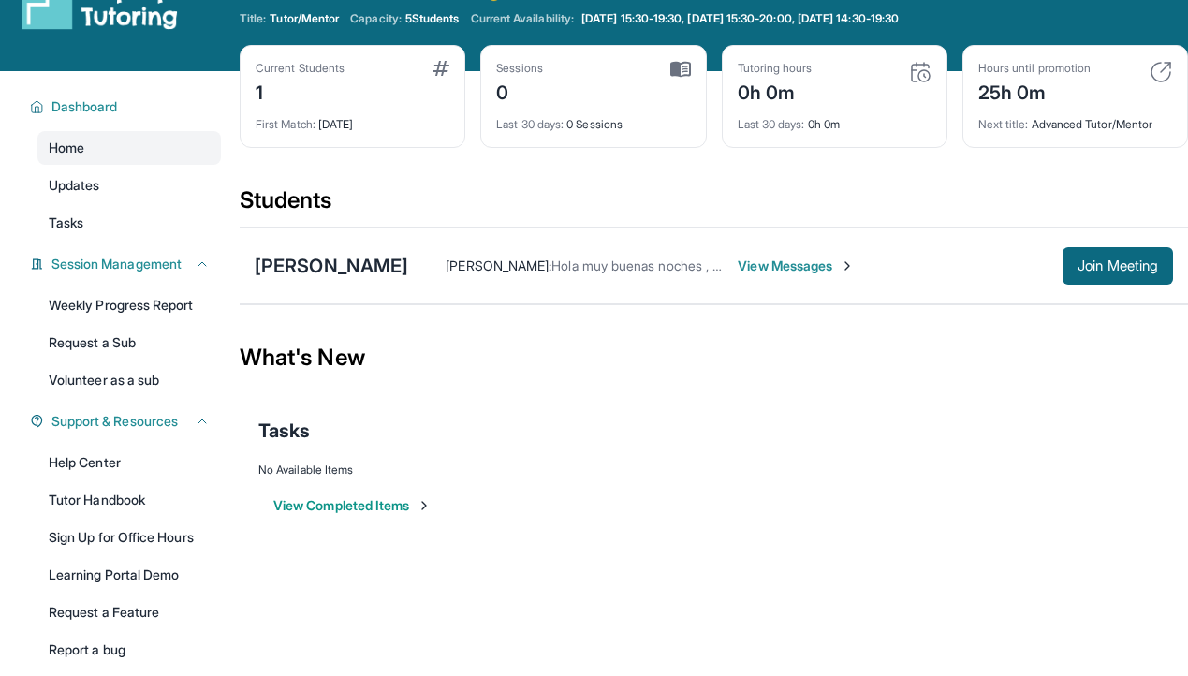
click at [766, 73] on div "Tutoring hours" at bounding box center [774, 68] width 75 height 15
click at [670, 63] on img at bounding box center [680, 69] width 21 height 17
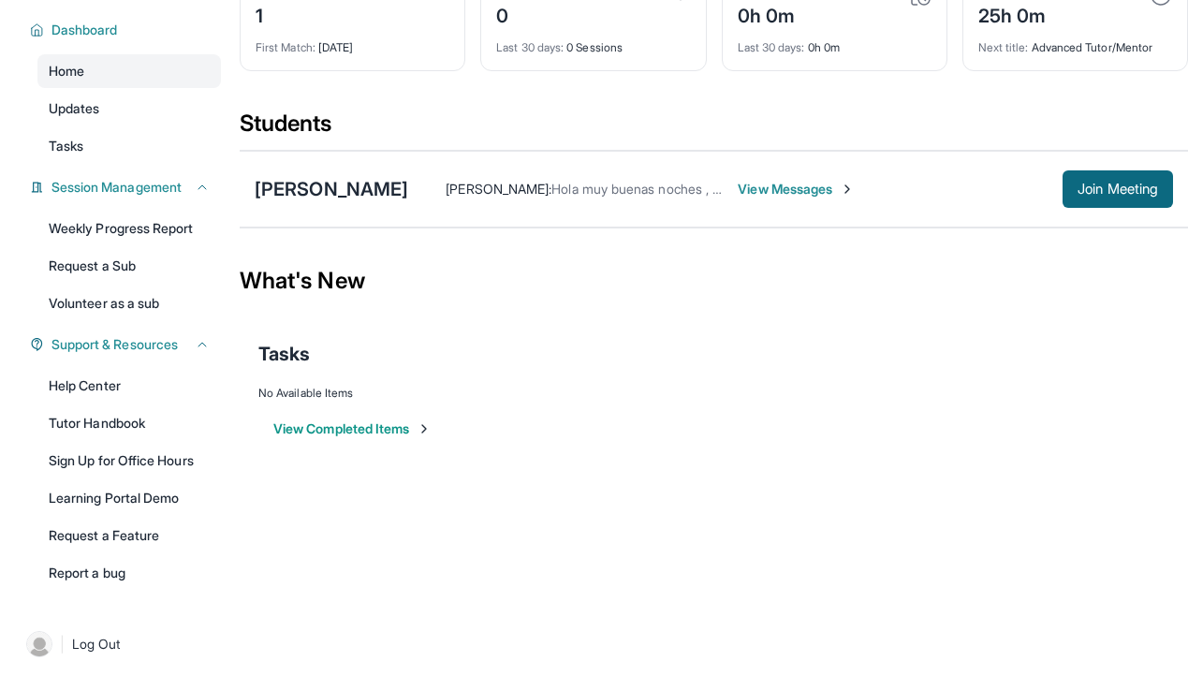
scroll to position [126, 0]
click at [172, 415] on link "Tutor Handbook" at bounding box center [128, 422] width 183 height 34
click at [334, 179] on div "[PERSON_NAME]" at bounding box center [331, 188] width 153 height 26
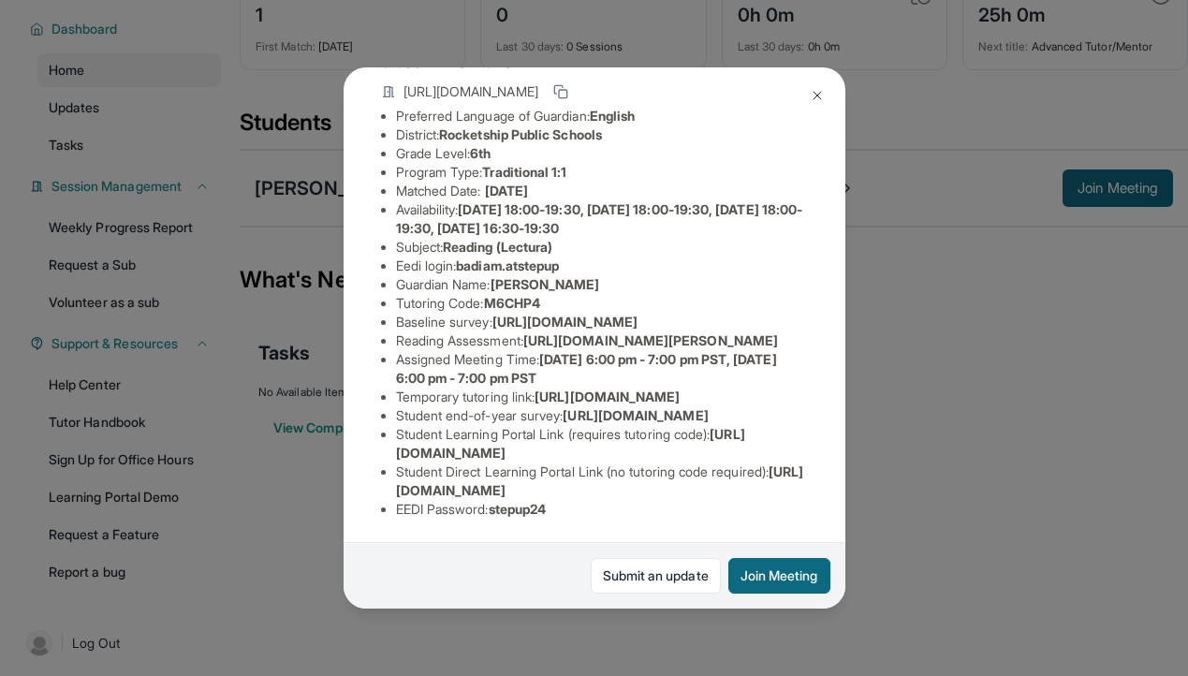
scroll to position [340, 0]
click at [409, 494] on span "[URL][DOMAIN_NAME]" at bounding box center [600, 480] width 408 height 35
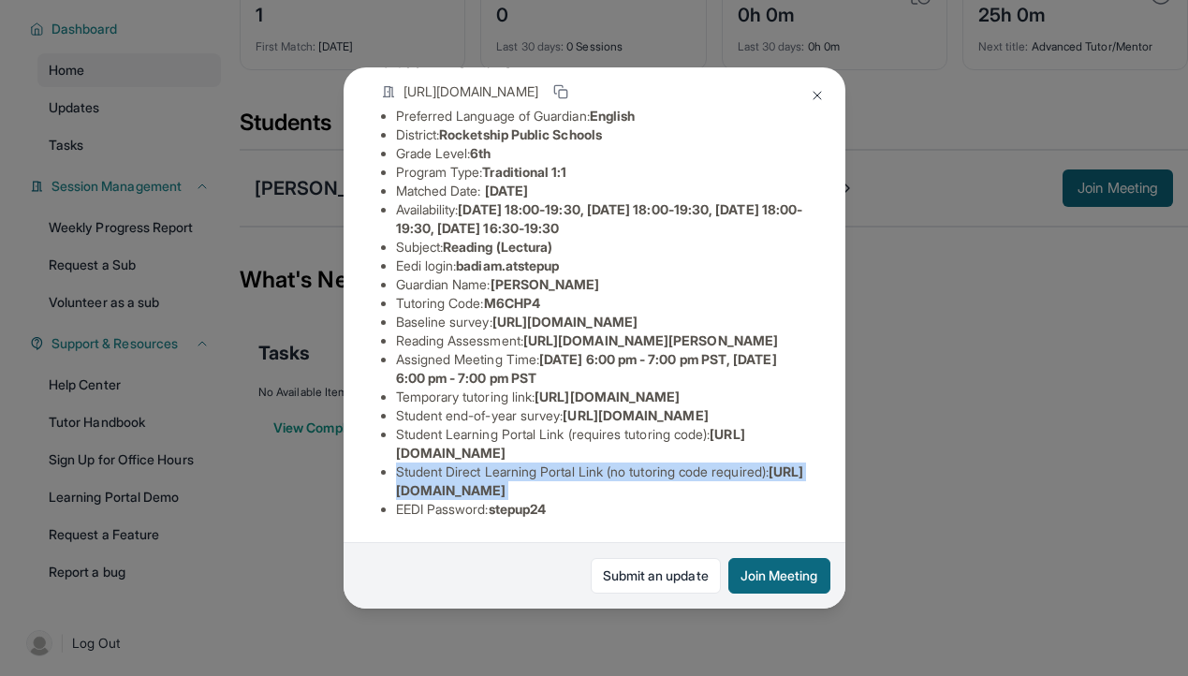
click at [409, 494] on span "[URL][DOMAIN_NAME]" at bounding box center [600, 480] width 408 height 35
drag, startPoint x: 391, startPoint y: 492, endPoint x: 796, endPoint y: 495, distance: 405.3
click at [796, 495] on ul "Preferred Language of Guardian: English District: Rocketship Public Schools Gra…" at bounding box center [594, 313] width 427 height 412
copy span "[URL][DOMAIN_NAME]"
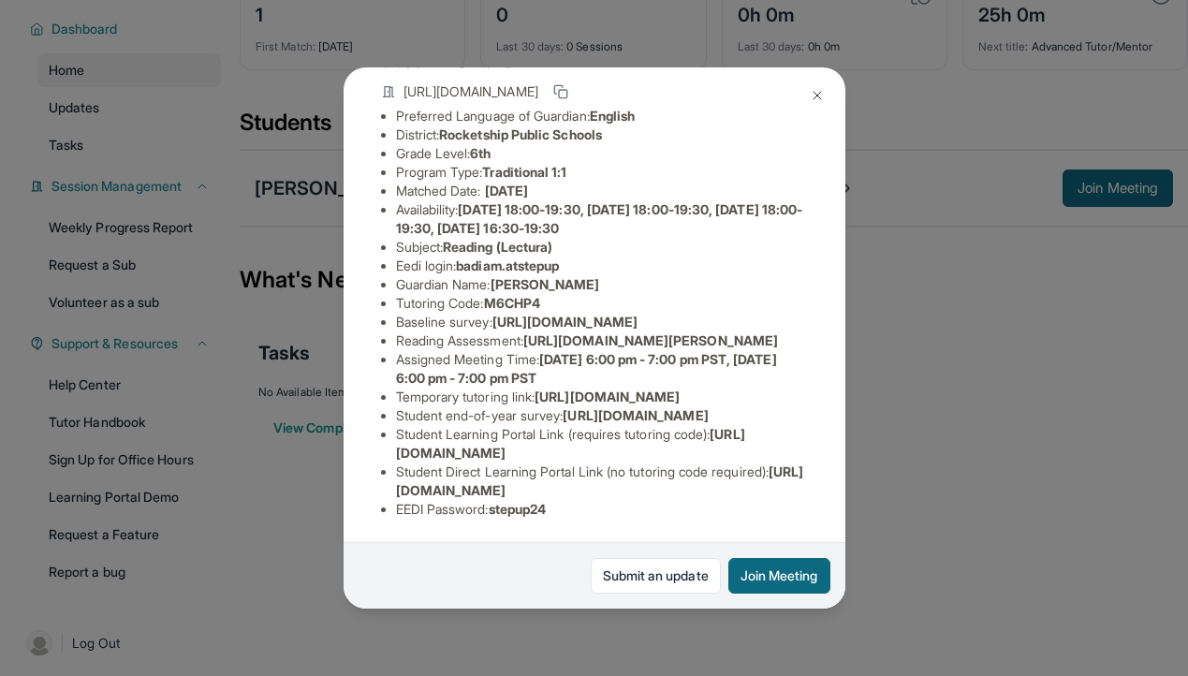
click at [527, 461] on li "Student Learning Portal Link (requires tutoring code) : [URL][DOMAIN_NAME]" at bounding box center [602, 443] width 412 height 37
click at [518, 471] on li "Student Direct Learning Portal Link (no tutoring code required) : [URL][DOMAIN_…" at bounding box center [602, 480] width 412 height 37
click at [516, 469] on li "Student Direct Learning Portal Link (no tutoring code required) : [URL][DOMAIN_…" at bounding box center [602, 480] width 412 height 37
click at [460, 452] on span "[URL][DOMAIN_NAME]" at bounding box center [570, 443] width 349 height 35
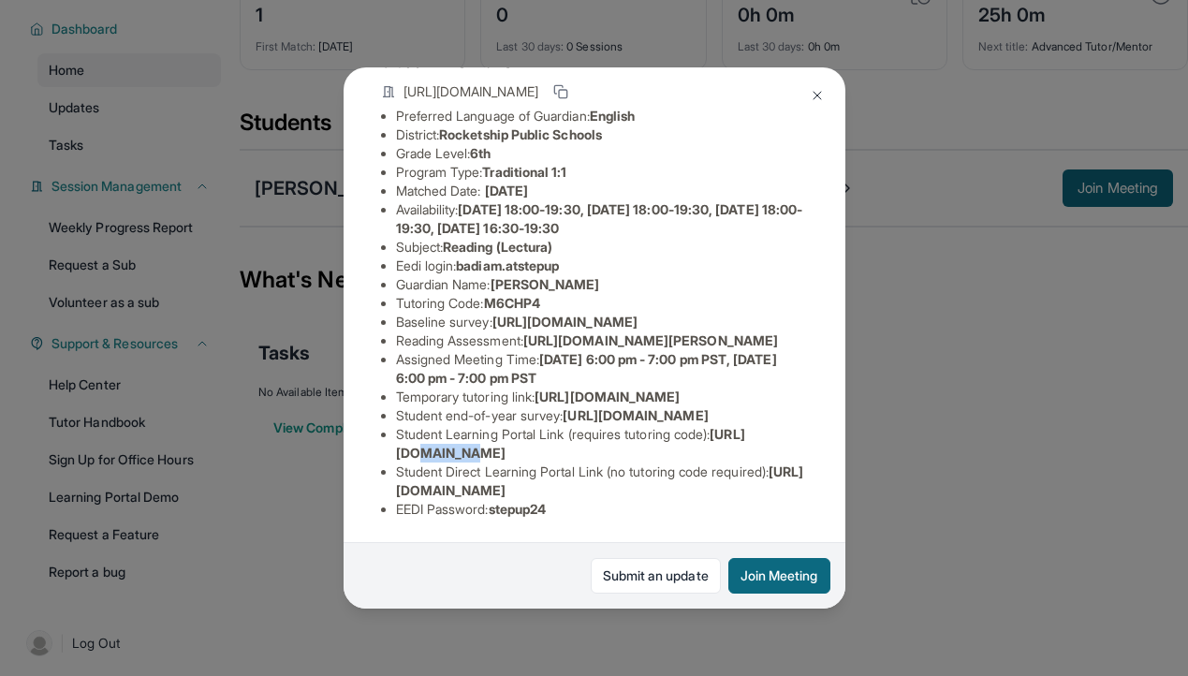
click at [460, 452] on span "[URL][DOMAIN_NAME]" at bounding box center [570, 443] width 349 height 35
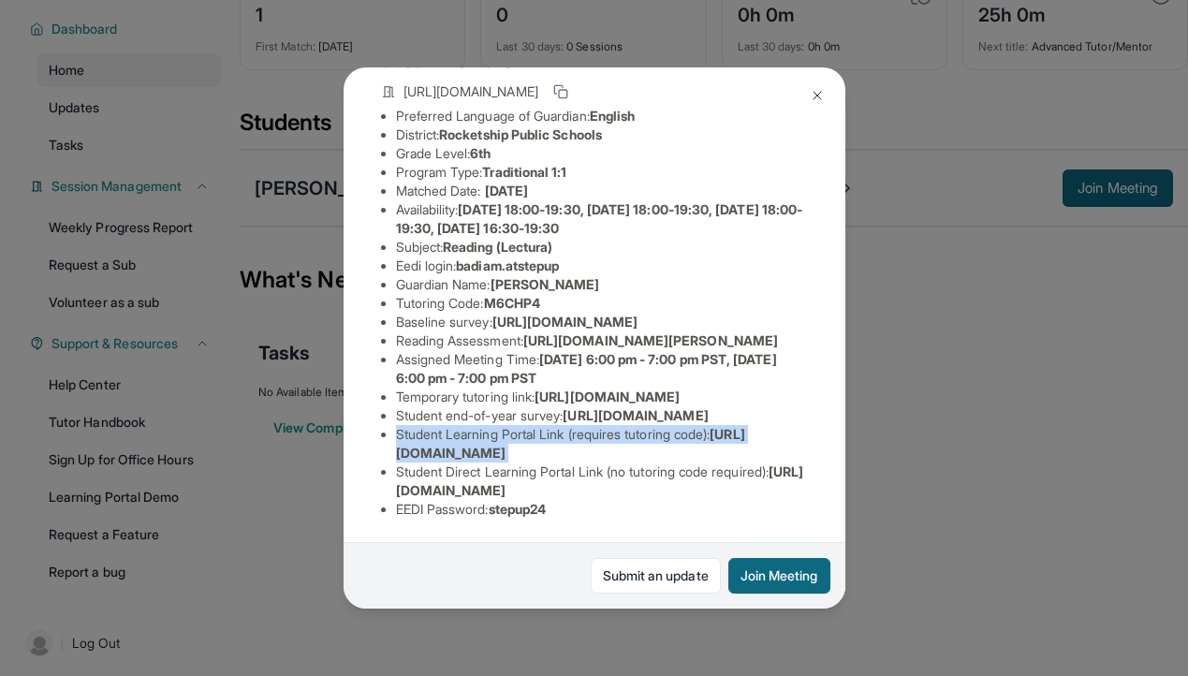
click at [460, 452] on span "[URL][DOMAIN_NAME]" at bounding box center [570, 443] width 349 height 35
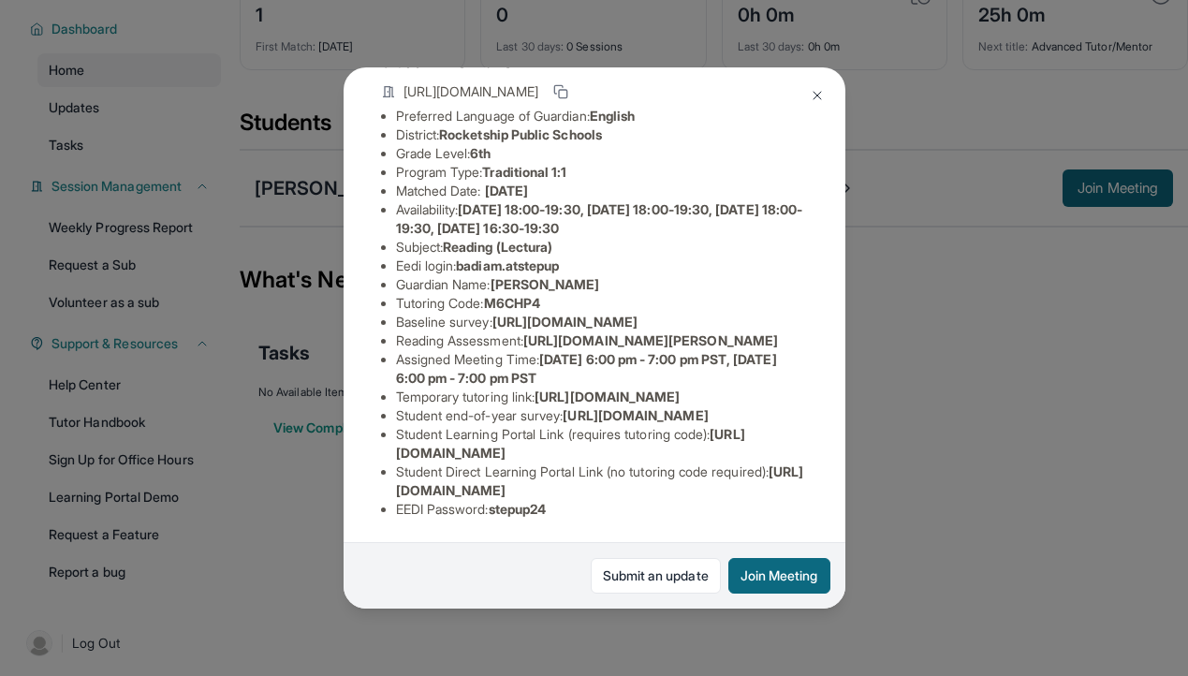
click at [401, 458] on span "[URL][DOMAIN_NAME]" at bounding box center [570, 443] width 349 height 35
drag, startPoint x: 396, startPoint y: 456, endPoint x: 719, endPoint y: 451, distance: 322.9
click at [720, 451] on li "Student Learning Portal Link (requires tutoring code) : [URL][DOMAIN_NAME]" at bounding box center [602, 443] width 412 height 37
copy span "[URL][DOMAIN_NAME]"
click at [504, 295] on span "M6CHP4" at bounding box center [512, 303] width 56 height 16
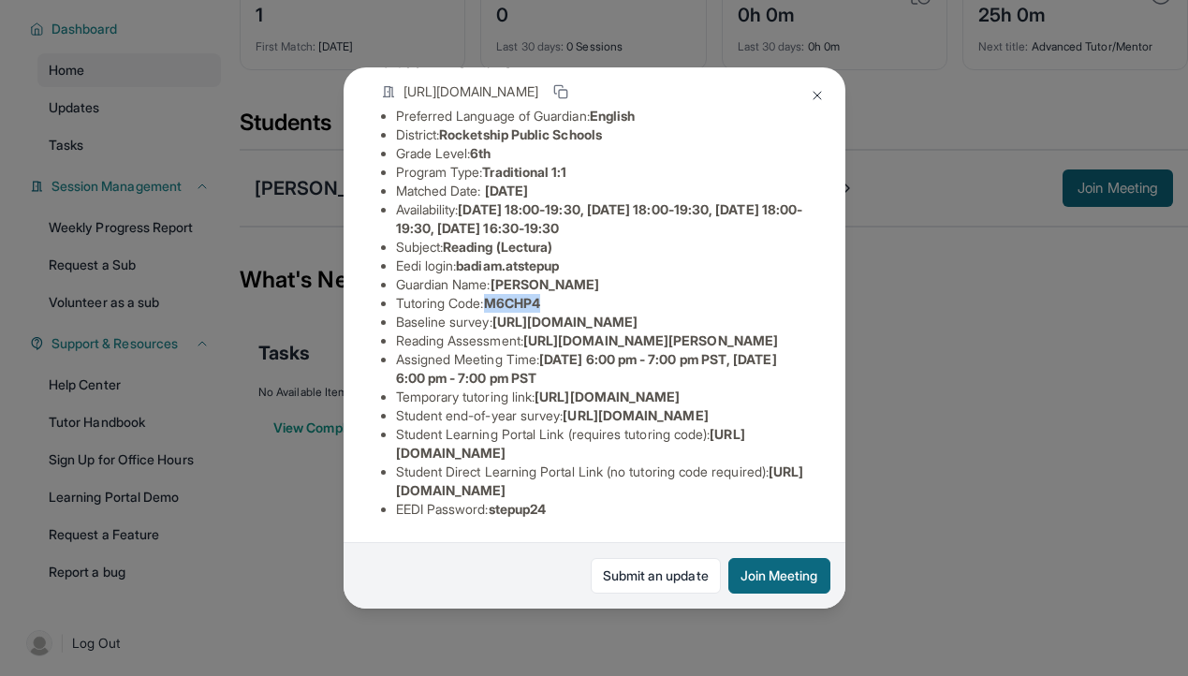
drag, startPoint x: 492, startPoint y: 93, endPoint x: 566, endPoint y: 94, distance: 73.9
click at [566, 294] on li "Tutoring Code : M6CHP4" at bounding box center [602, 303] width 412 height 19
copy span "M6CHP4"
click at [919, 362] on div "[PERSON_NAME] Guardian: [PERSON_NAME] Student Information [URL][DOMAIN_NAME] Pr…" at bounding box center [594, 338] width 1188 height 676
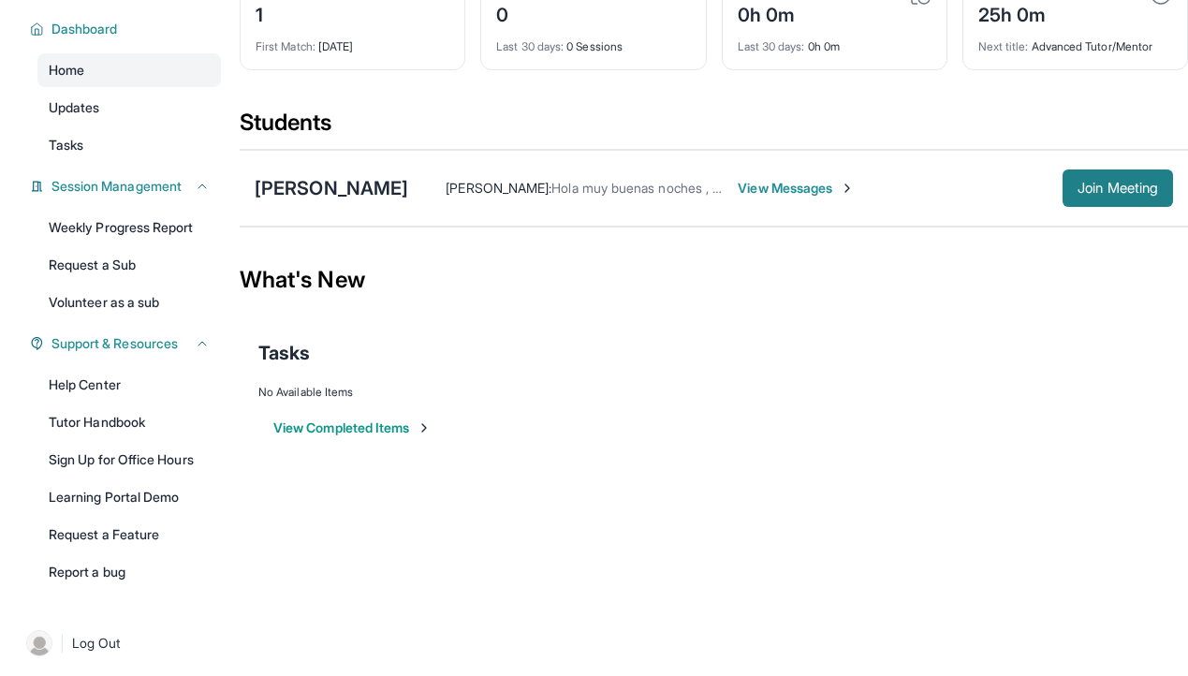
click at [1099, 194] on span "Join Meeting" at bounding box center [1117, 187] width 80 height 11
click at [143, 504] on link "Learning Portal Demo" at bounding box center [128, 497] width 183 height 34
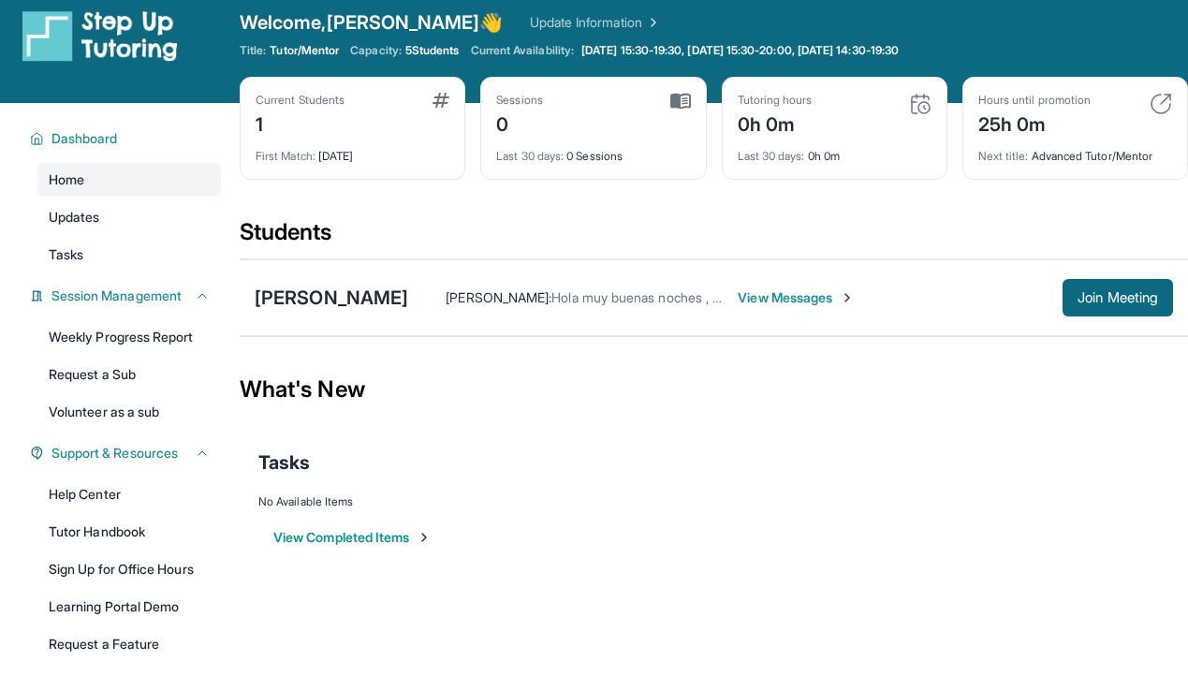
scroll to position [0, 0]
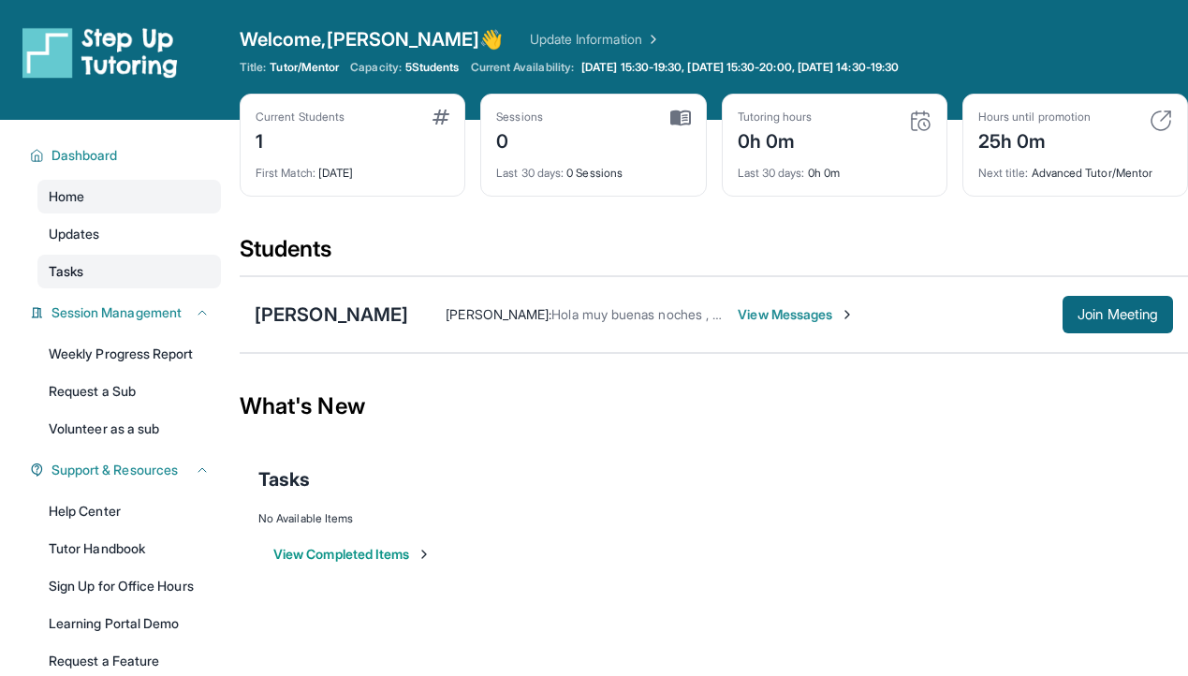
click at [142, 287] on link "Tasks" at bounding box center [128, 272] width 183 height 34
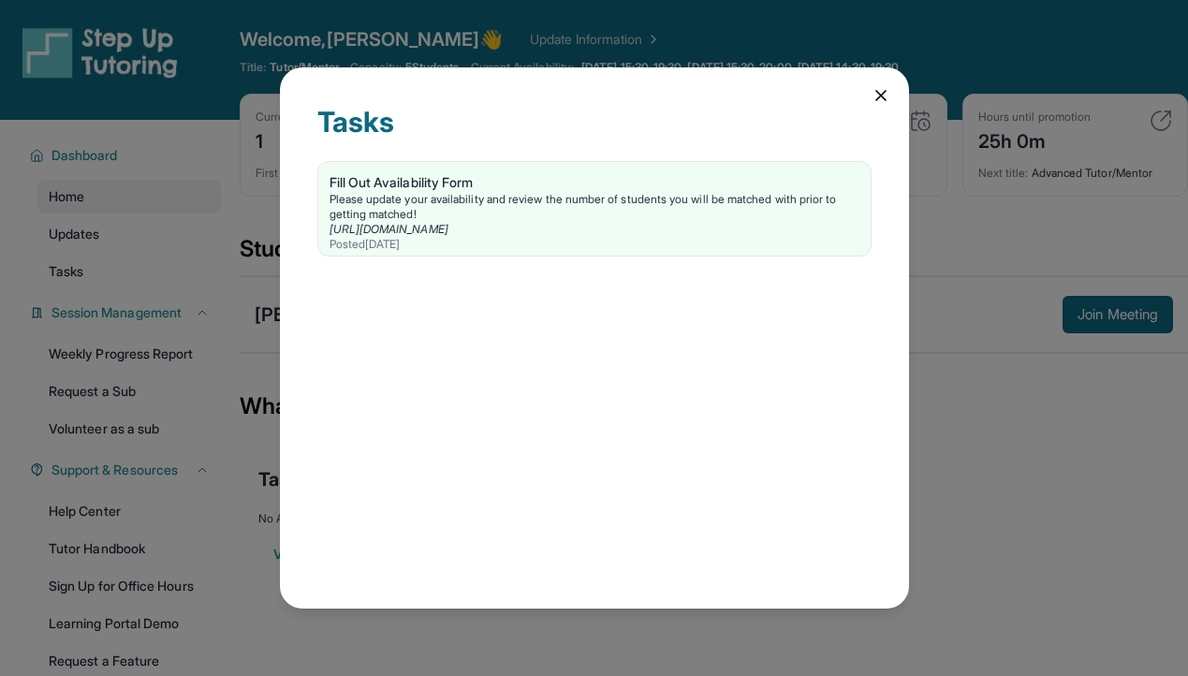
click at [885, 94] on icon at bounding box center [880, 95] width 19 height 19
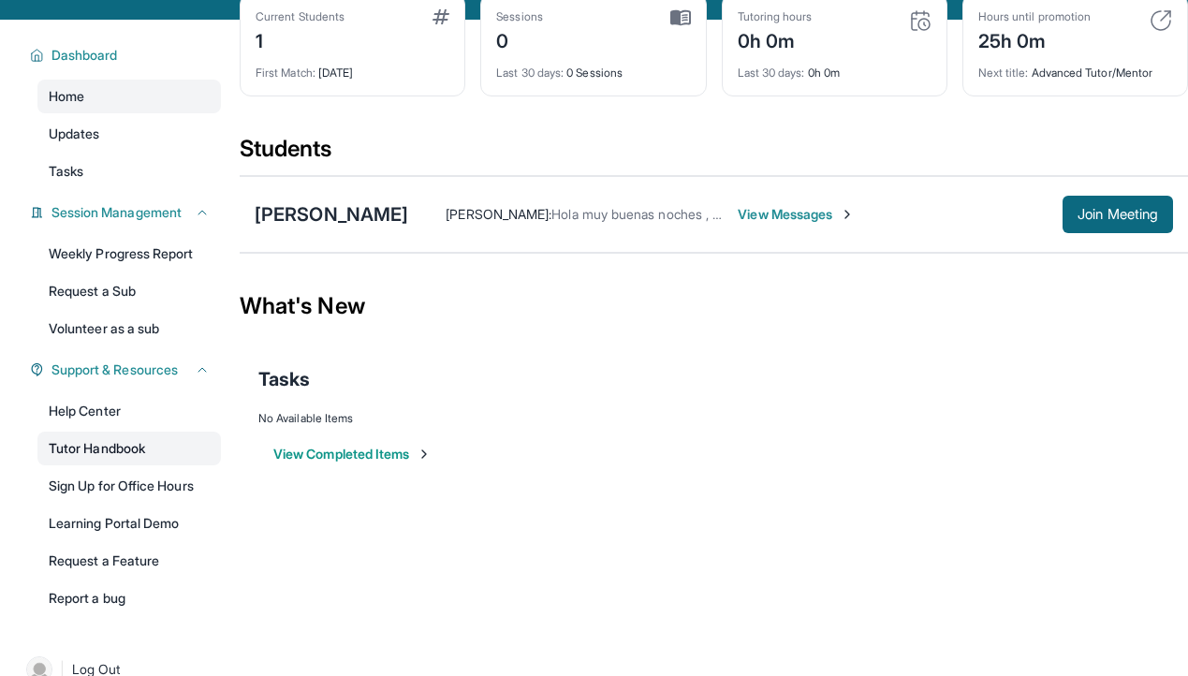
scroll to position [88, 0]
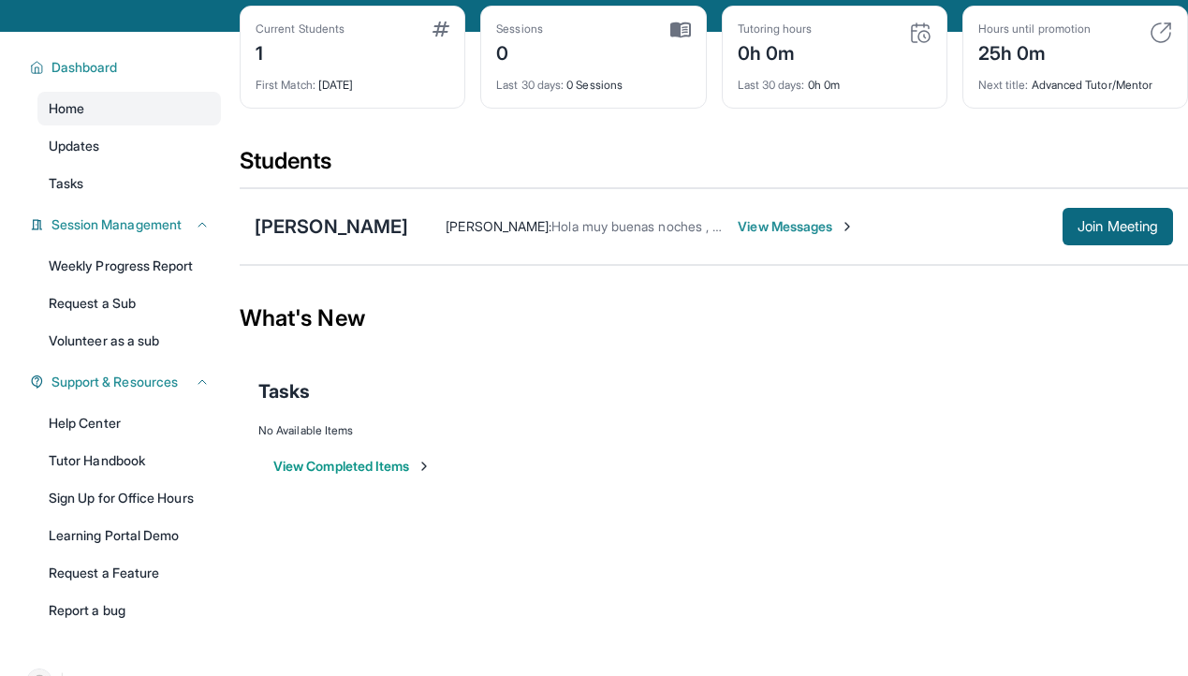
click at [309, 472] on button "View Completed Items" at bounding box center [352, 466] width 158 height 19
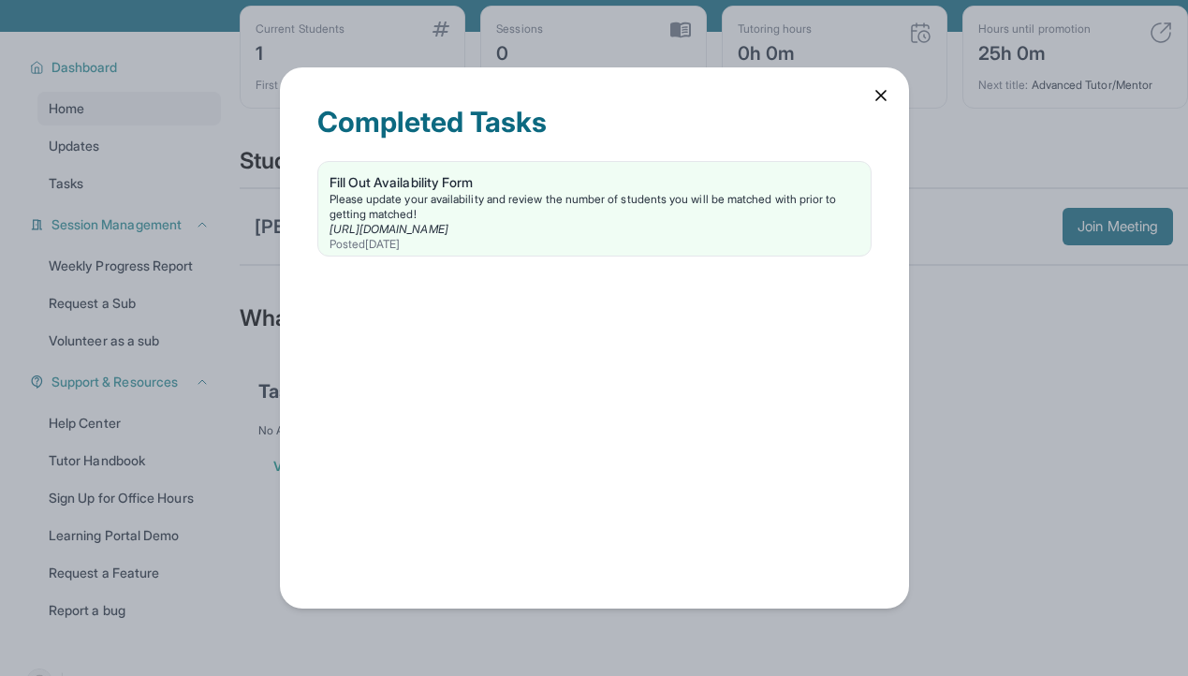
click at [892, 106] on div "Completed Tasks Fill Out Availability Form Please update your availability and …" at bounding box center [594, 337] width 629 height 541
click at [885, 96] on icon at bounding box center [880, 95] width 19 height 19
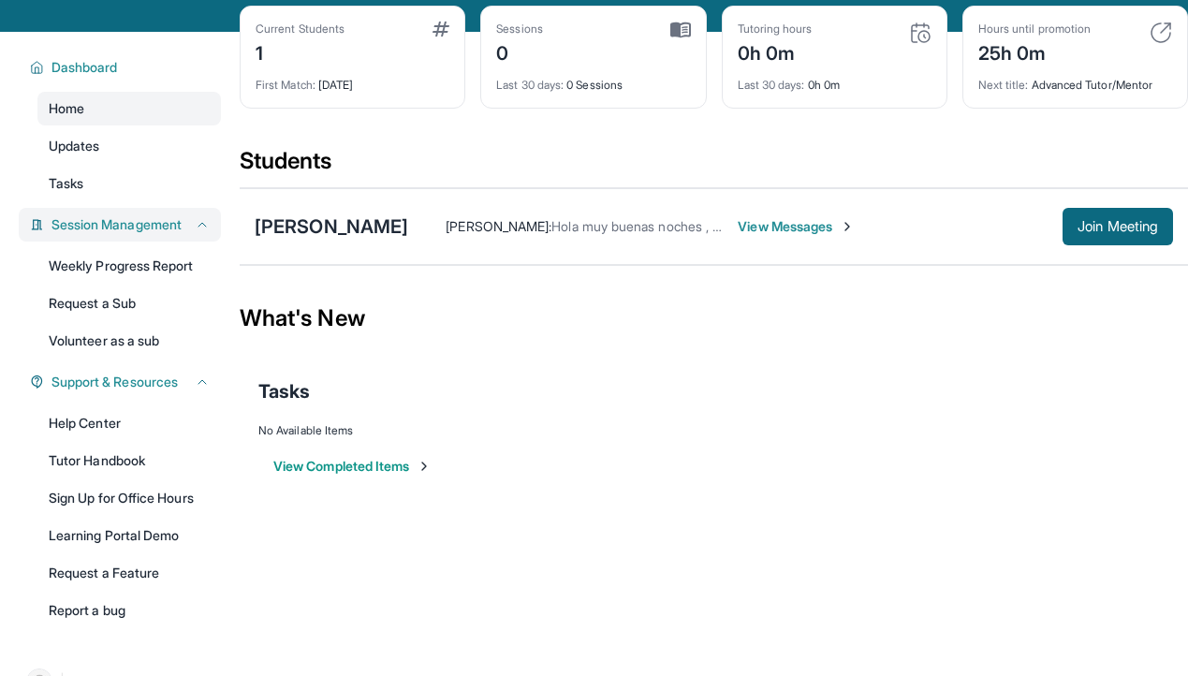
scroll to position [0, 0]
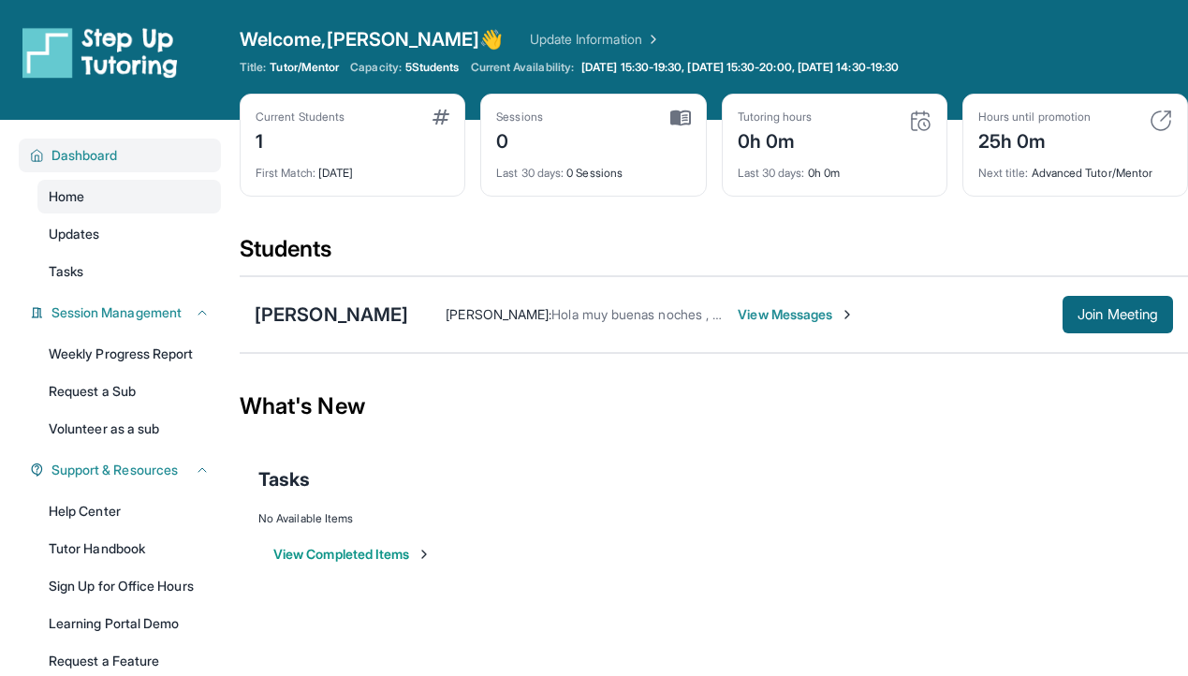
click at [93, 162] on span "Dashboard" at bounding box center [84, 155] width 66 height 19
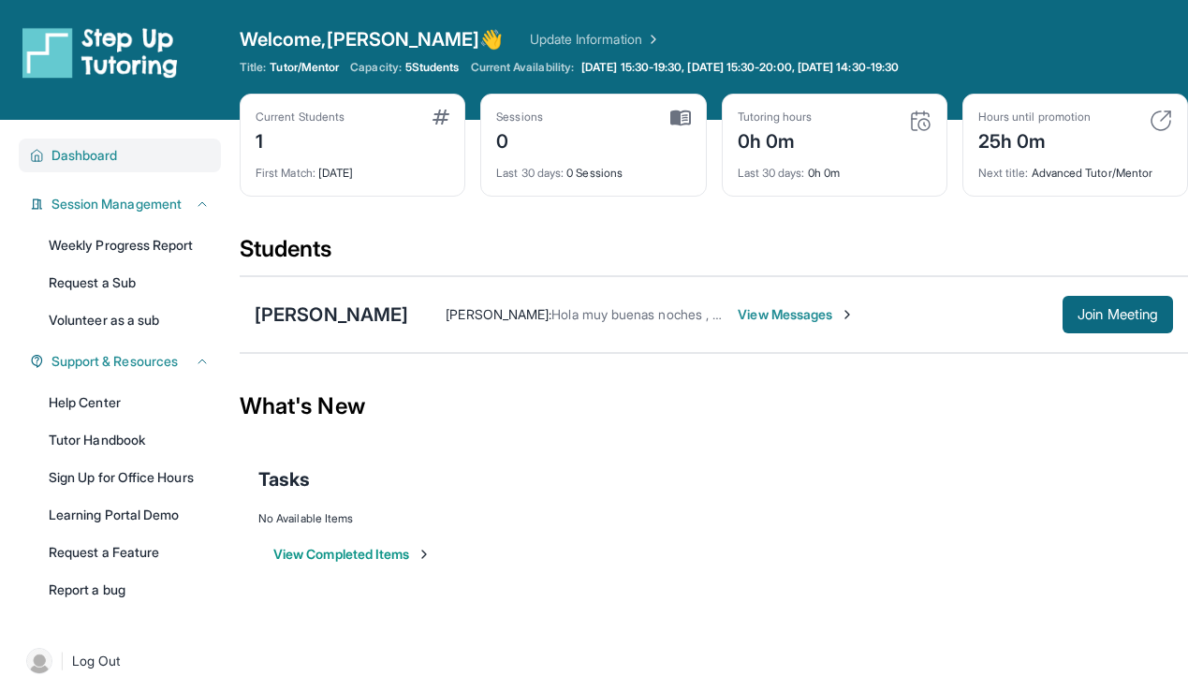
click at [93, 162] on span "Dashboard" at bounding box center [84, 155] width 66 height 19
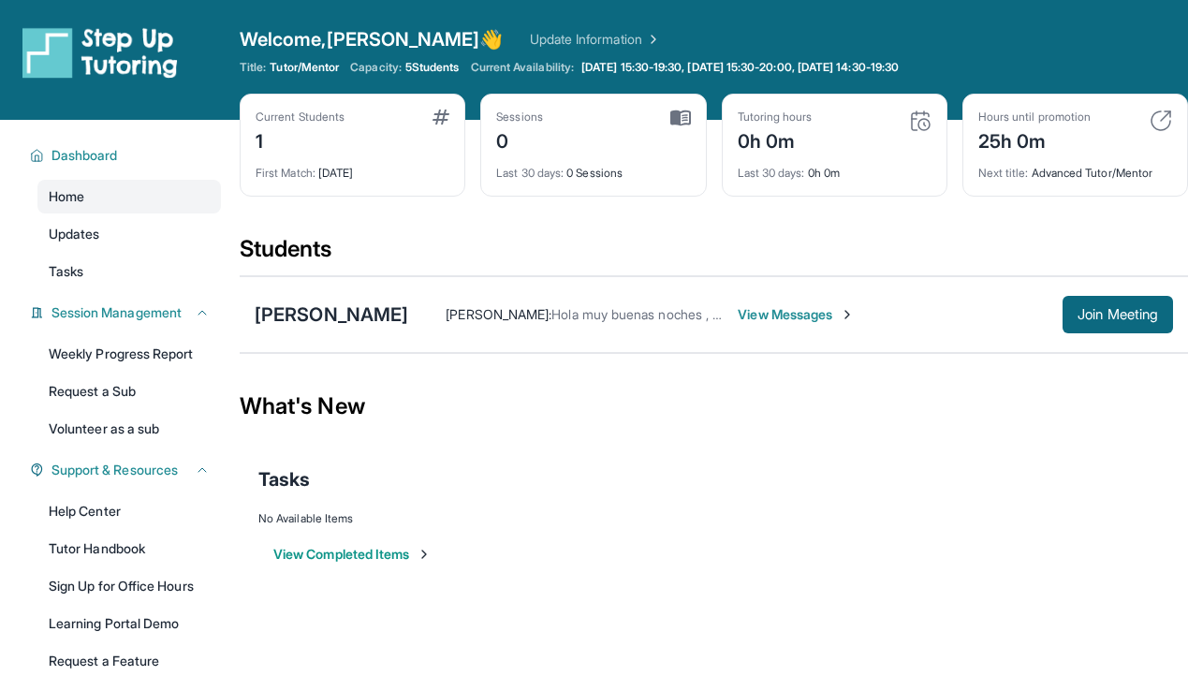
click at [317, 156] on div "First Match : [DATE]" at bounding box center [352, 167] width 194 height 26
click at [431, 132] on div "Current Students 1" at bounding box center [352, 131] width 194 height 45
click at [921, 68] on icon at bounding box center [913, 67] width 15 height 15
click at [530, 36] on link "Update Information" at bounding box center [595, 39] width 131 height 19
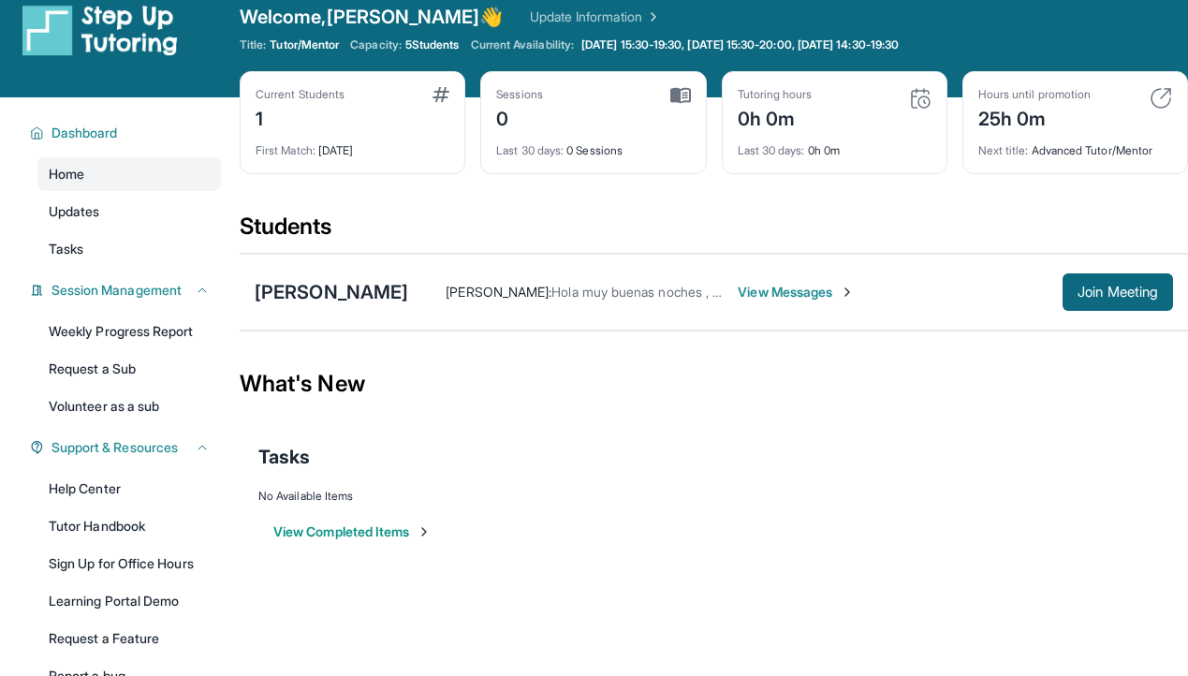
scroll to position [20, 0]
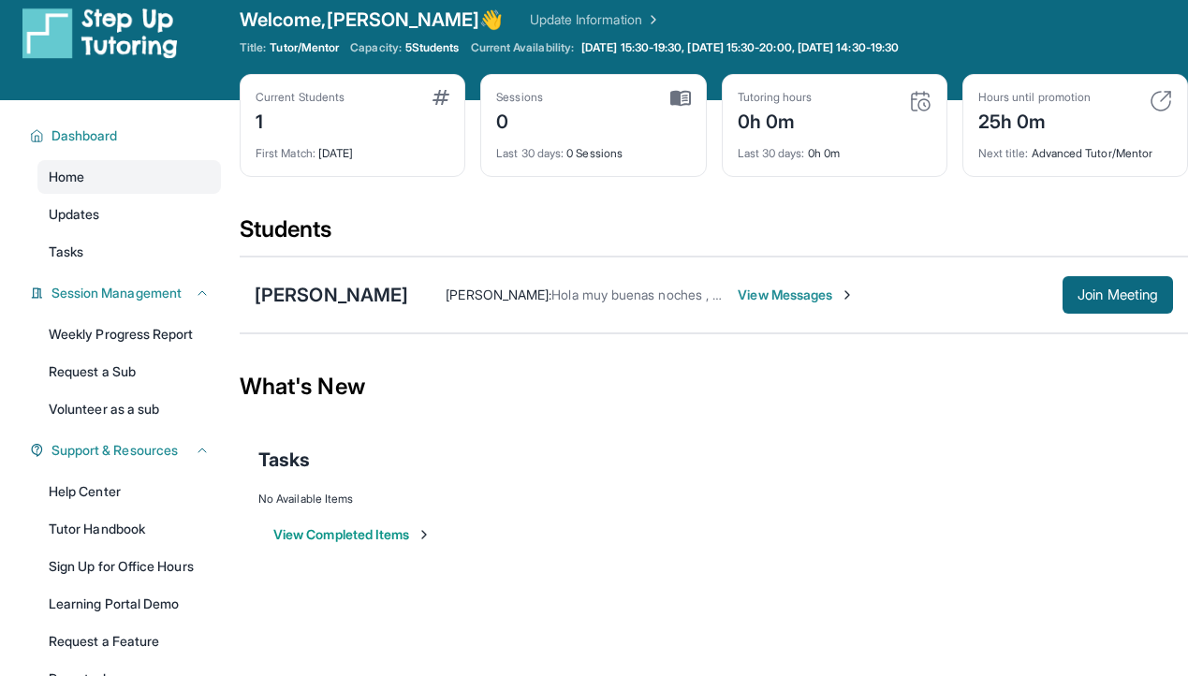
click at [800, 305] on div "[PERSON_NAME] : Hola muy buenas noches , mi nombre es [PERSON_NAME] y seré la […" at bounding box center [790, 294] width 765 height 37
click at [766, 299] on span "View Messages" at bounding box center [795, 294] width 117 height 19
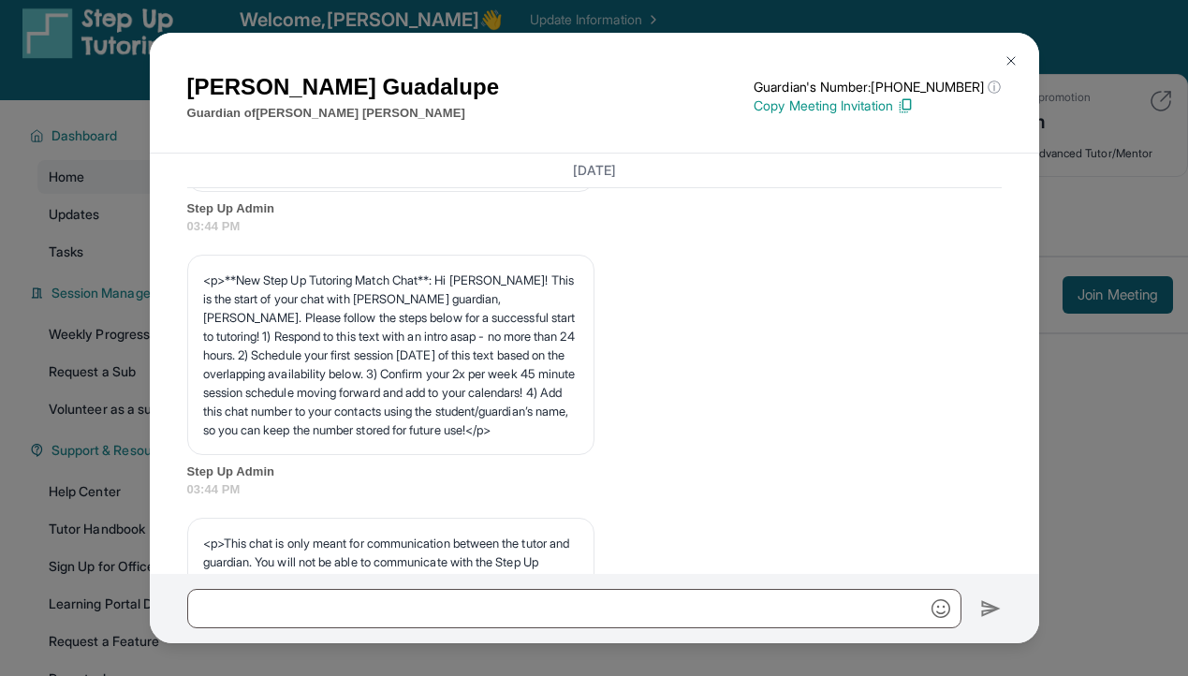
scroll to position [0, 0]
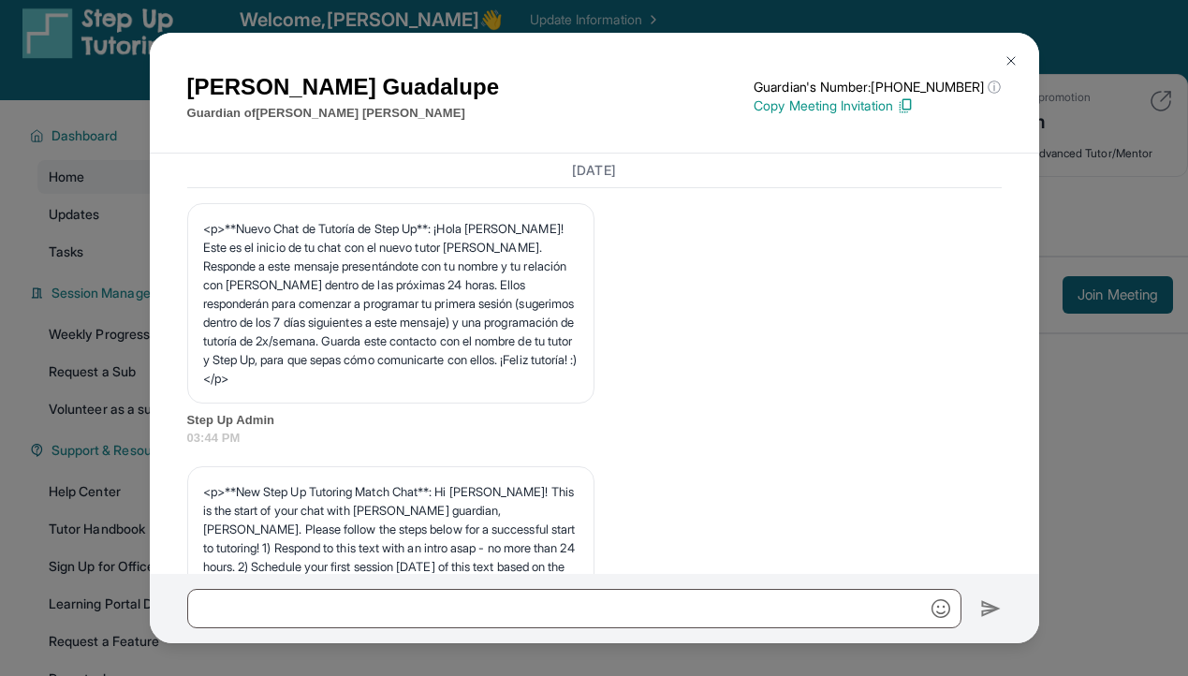
click at [1005, 58] on img at bounding box center [1010, 60] width 15 height 15
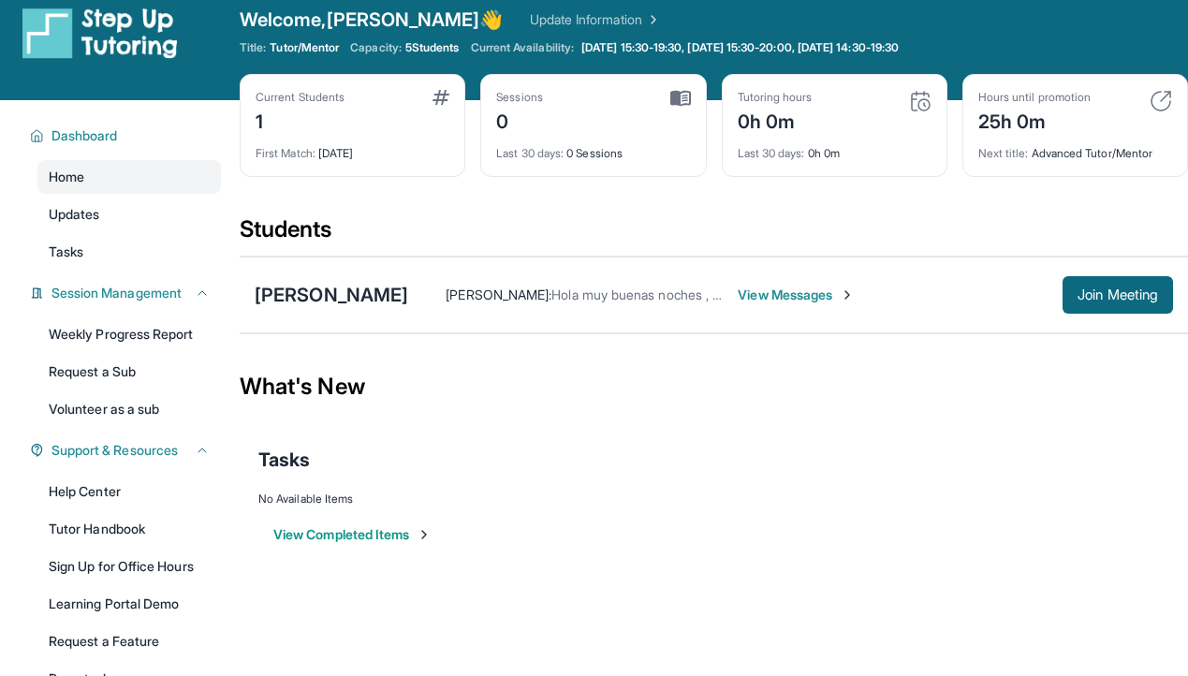
click at [687, 99] on img at bounding box center [680, 98] width 21 height 17
click at [647, 99] on div "Sessions 0" at bounding box center [593, 112] width 194 height 45
click at [474, 105] on div "Current Students 1 First Match : [DATE] Sessions 0 Last 30 days : 0 Sessions Tu…" at bounding box center [714, 144] width 948 height 140
click at [531, 125] on div "0" at bounding box center [519, 120] width 47 height 30
click at [1087, 294] on span "Join Meeting" at bounding box center [1117, 294] width 80 height 11
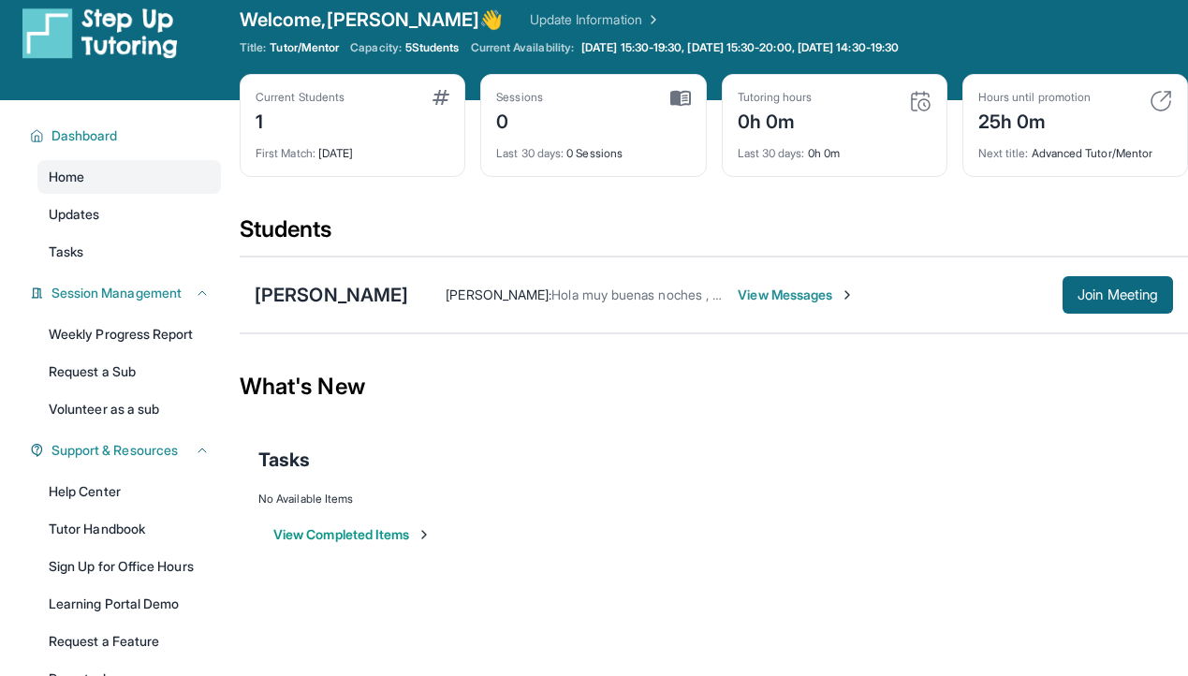
click at [770, 291] on span "View Messages" at bounding box center [795, 294] width 117 height 19
